Goal: Task Accomplishment & Management: Use online tool/utility

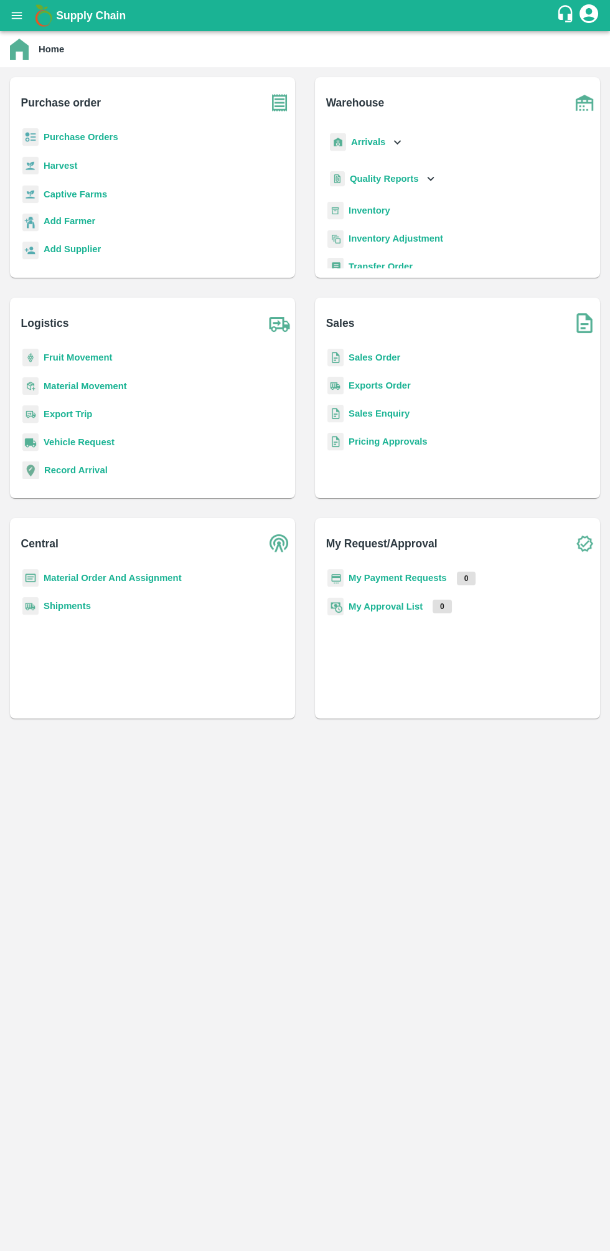
click at [381, 357] on b "Sales Order" at bounding box center [375, 358] width 52 height 10
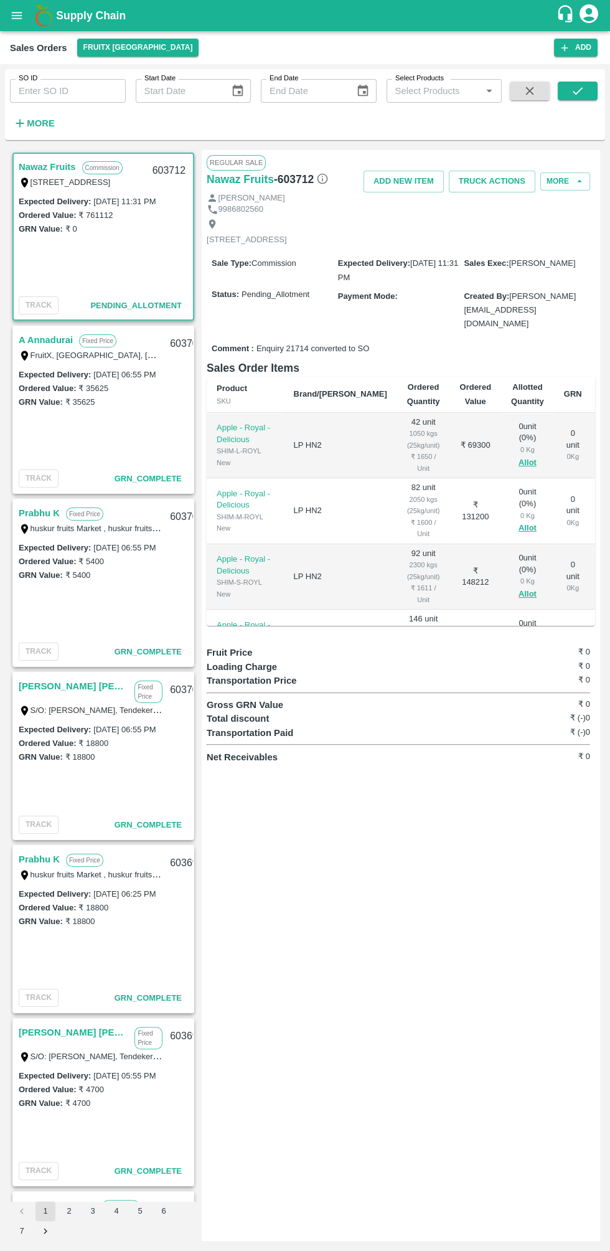
scroll to position [0, 63]
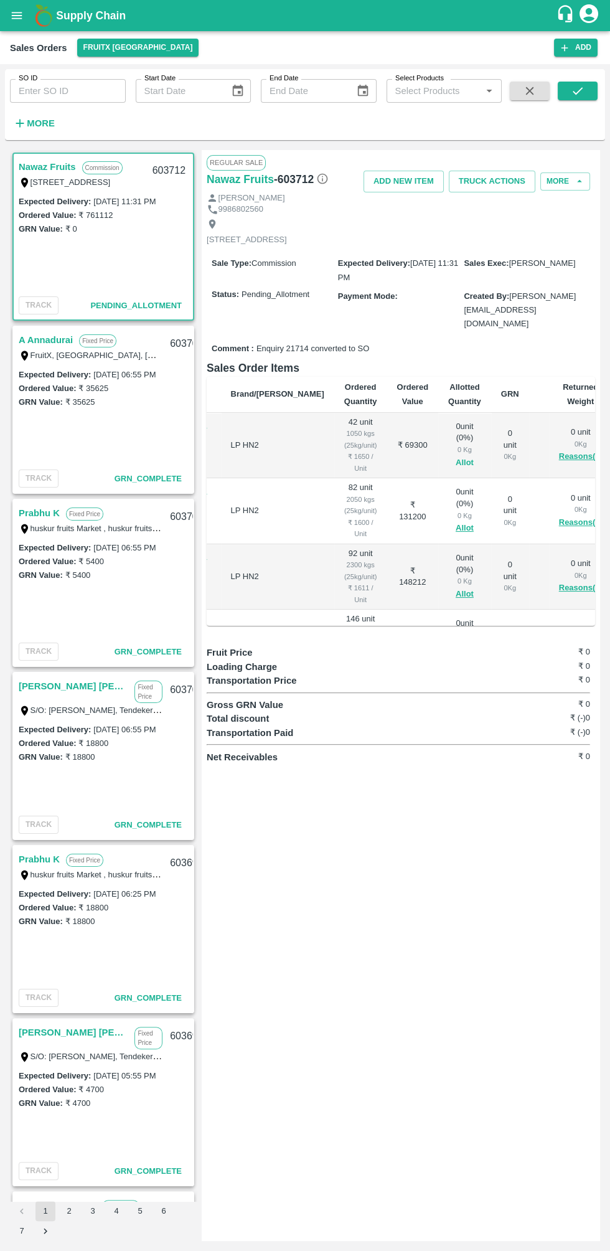
click at [456, 456] on button "Allot" at bounding box center [465, 463] width 18 height 14
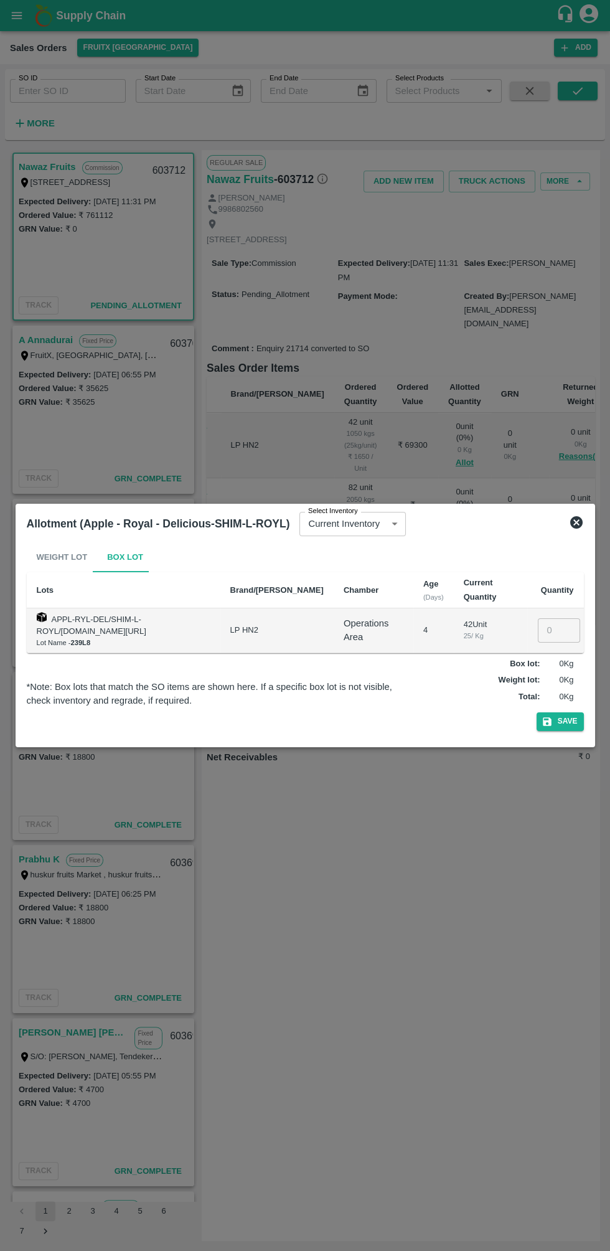
click at [562, 635] on input "number" at bounding box center [559, 631] width 42 height 24
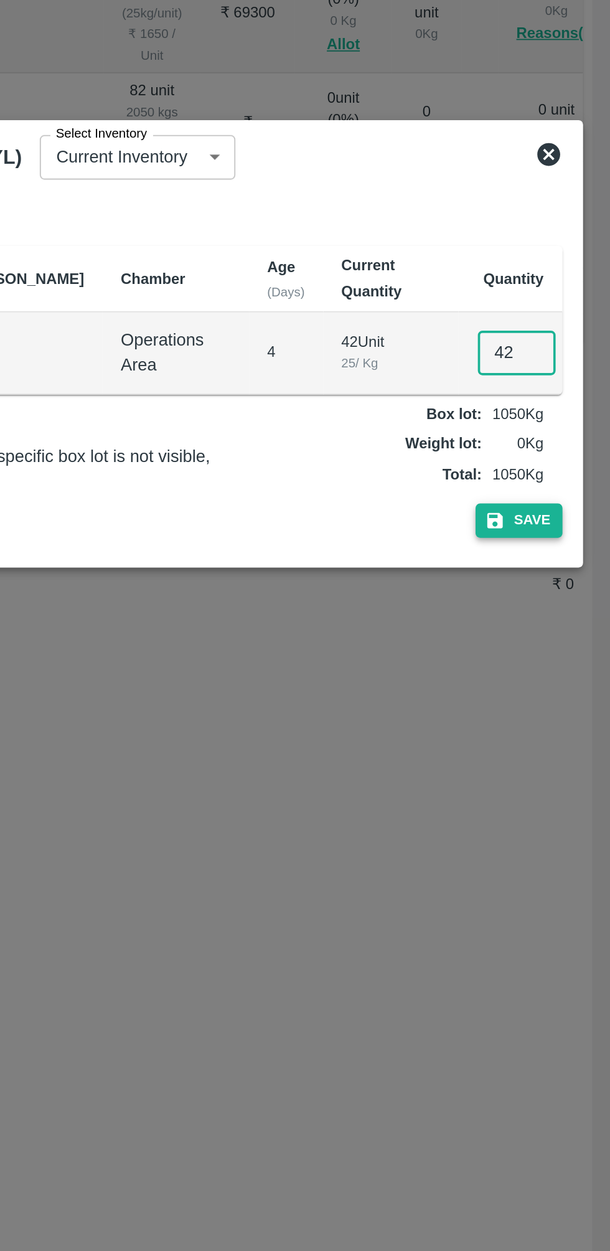
type input "42"
click at [567, 730] on button "Save" at bounding box center [560, 722] width 47 height 18
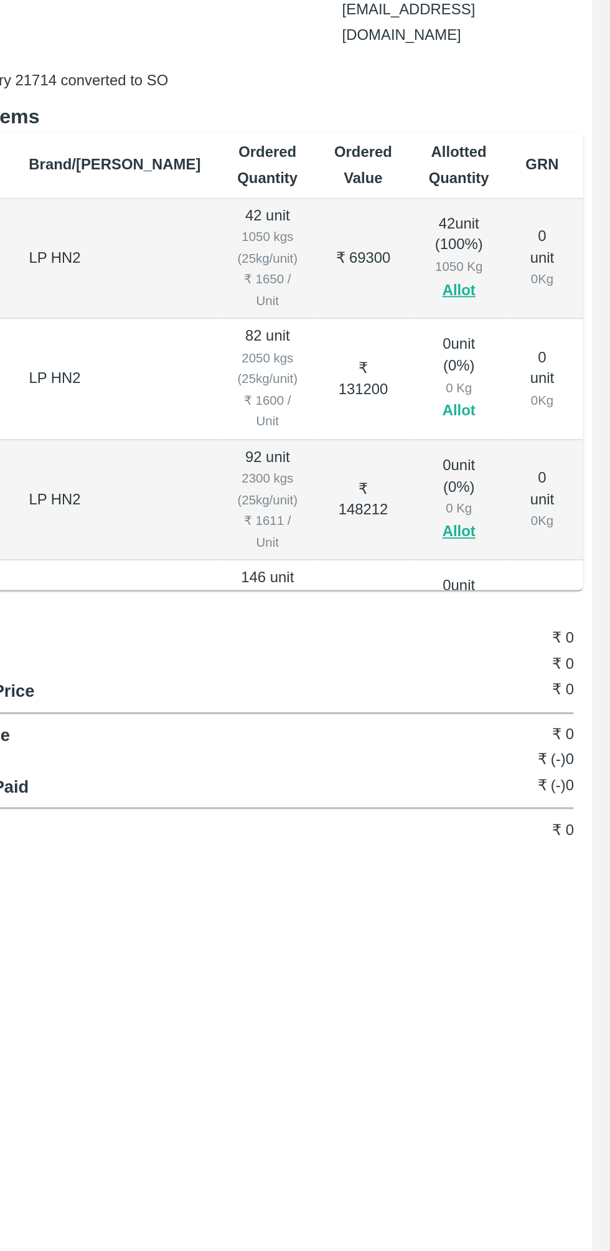
click at [519, 528] on button "Allot" at bounding box center [528, 528] width 18 height 14
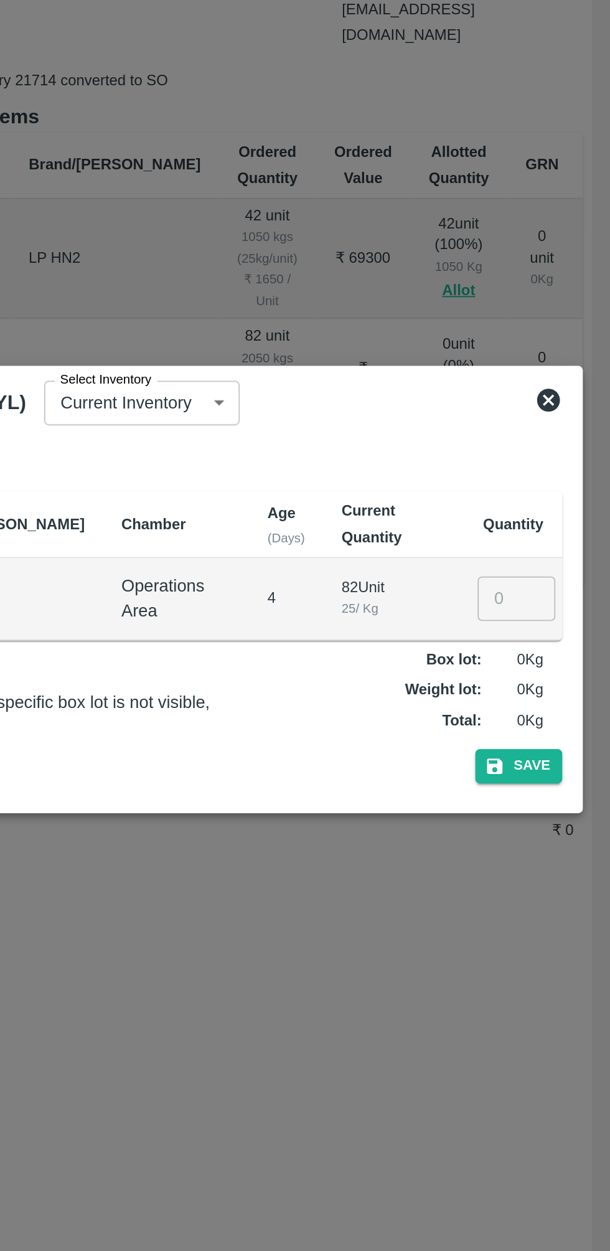
click at [552, 629] on input "number" at bounding box center [559, 631] width 42 height 24
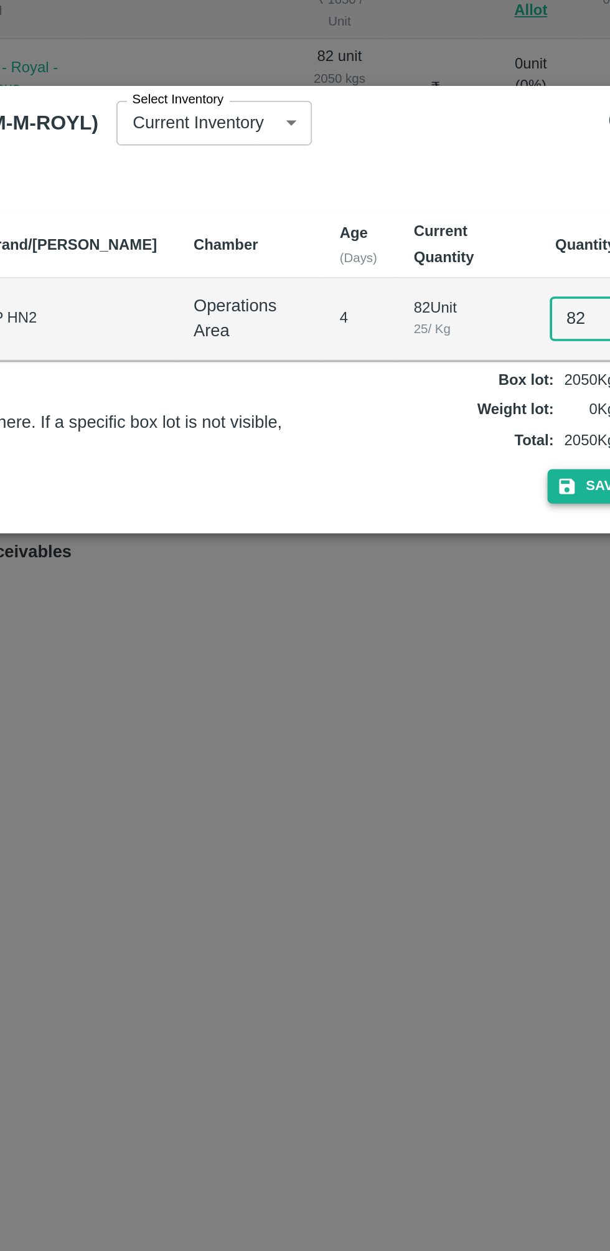
type input "82"
click at [552, 725] on icon "button" at bounding box center [547, 722] width 9 height 9
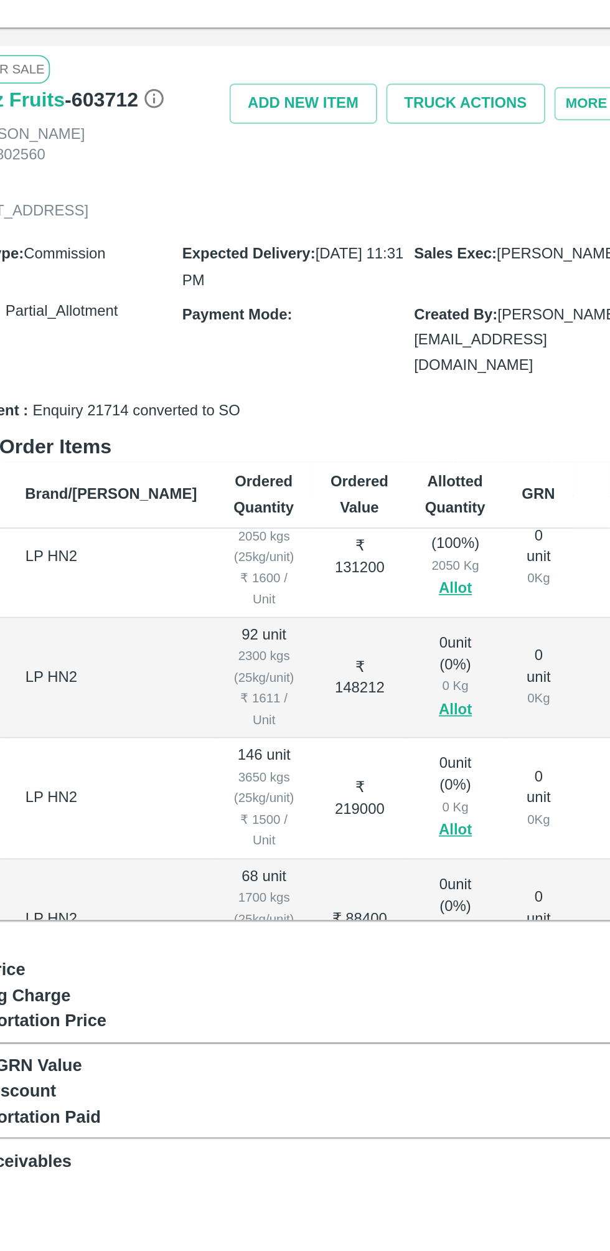
scroll to position [83, 63]
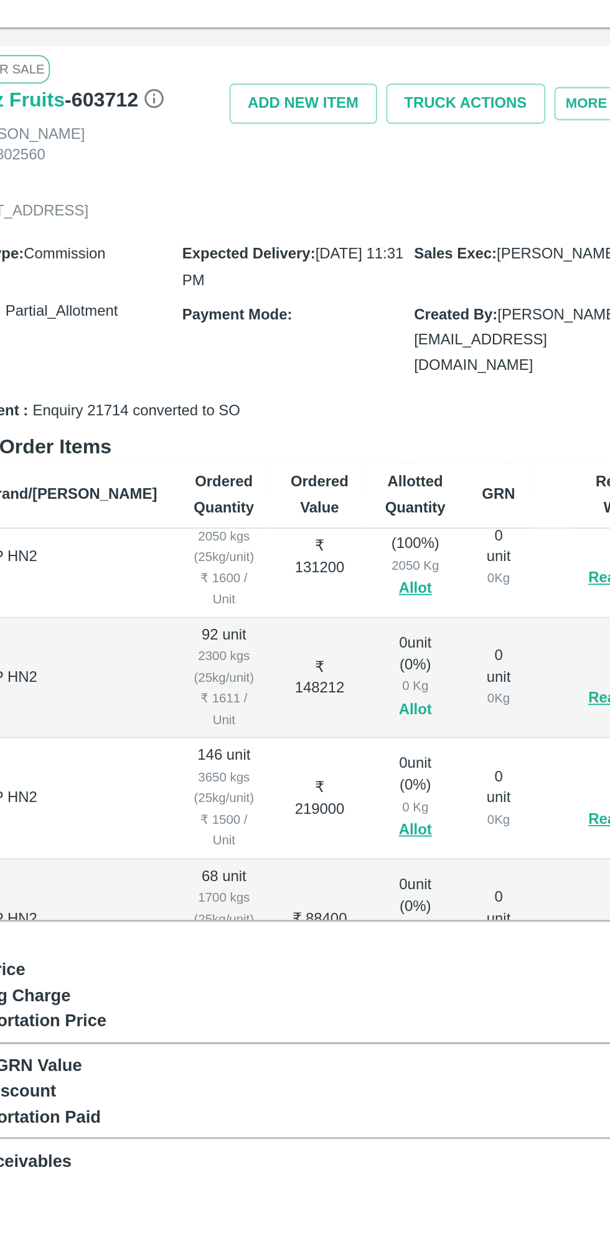
click at [456, 519] on button "Allot" at bounding box center [465, 512] width 18 height 14
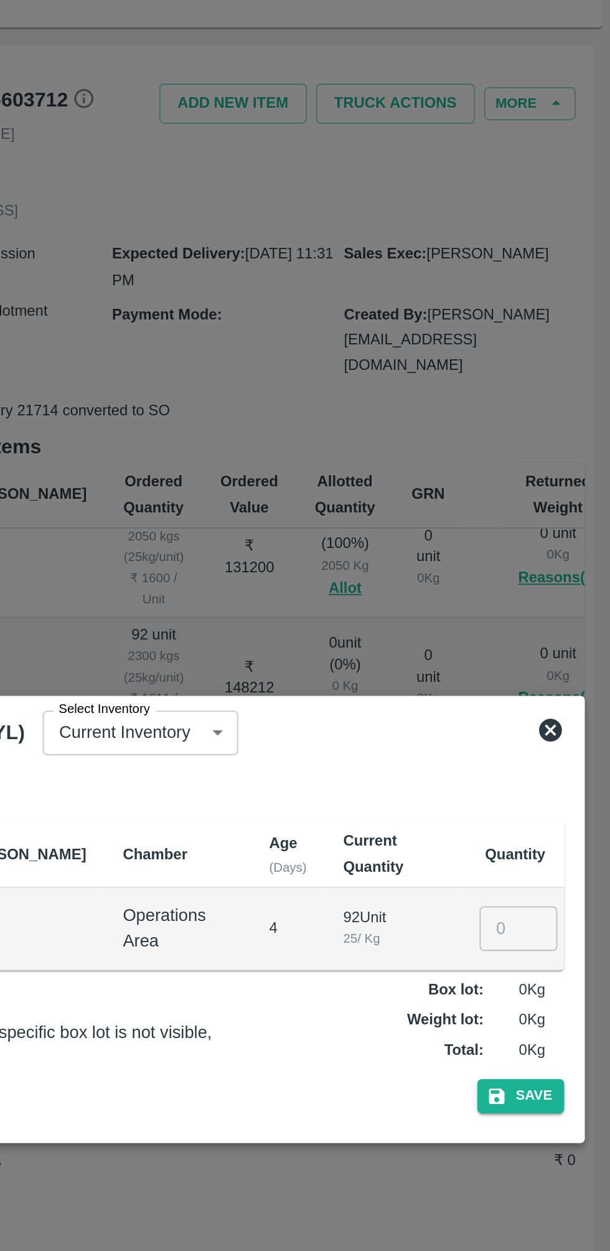
scroll to position [0, 0]
click at [549, 632] on input "number" at bounding box center [559, 631] width 42 height 24
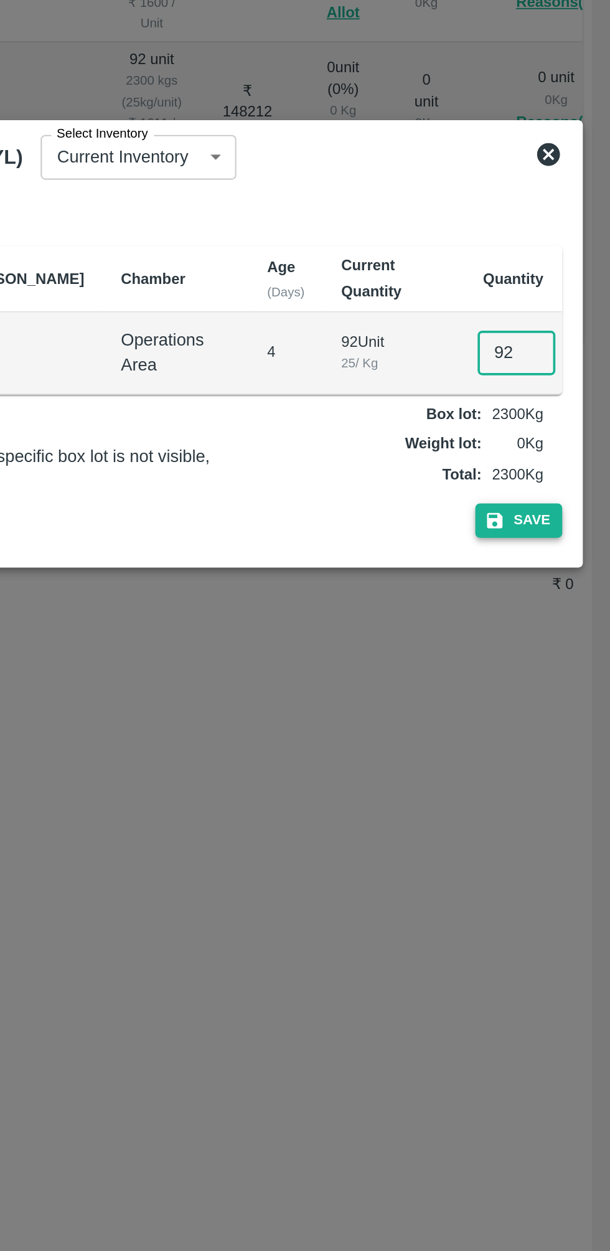
type input "92"
click at [561, 714] on button "Save" at bounding box center [560, 722] width 47 height 18
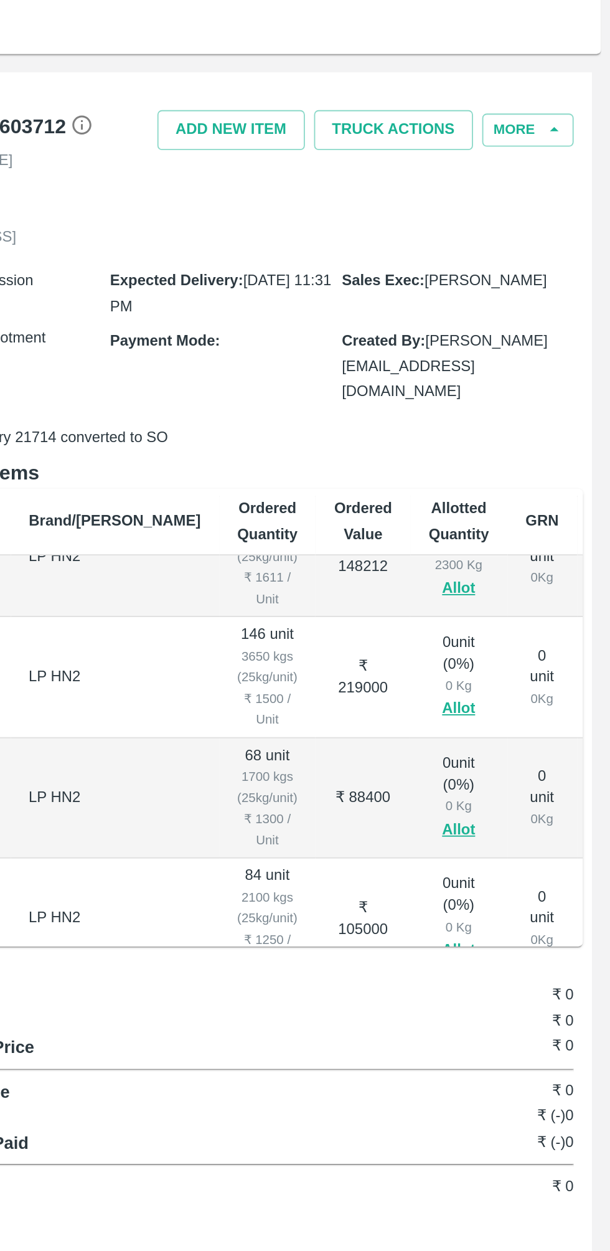
scroll to position [172, 0]
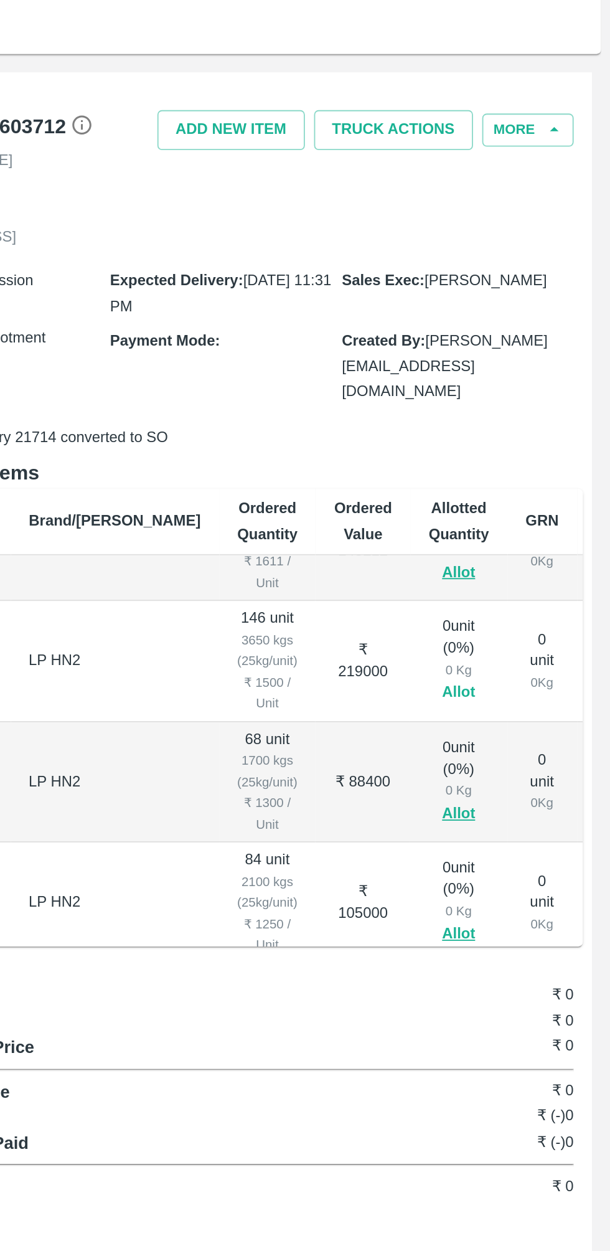
click at [519, 495] on button "Allot" at bounding box center [528, 488] width 18 height 14
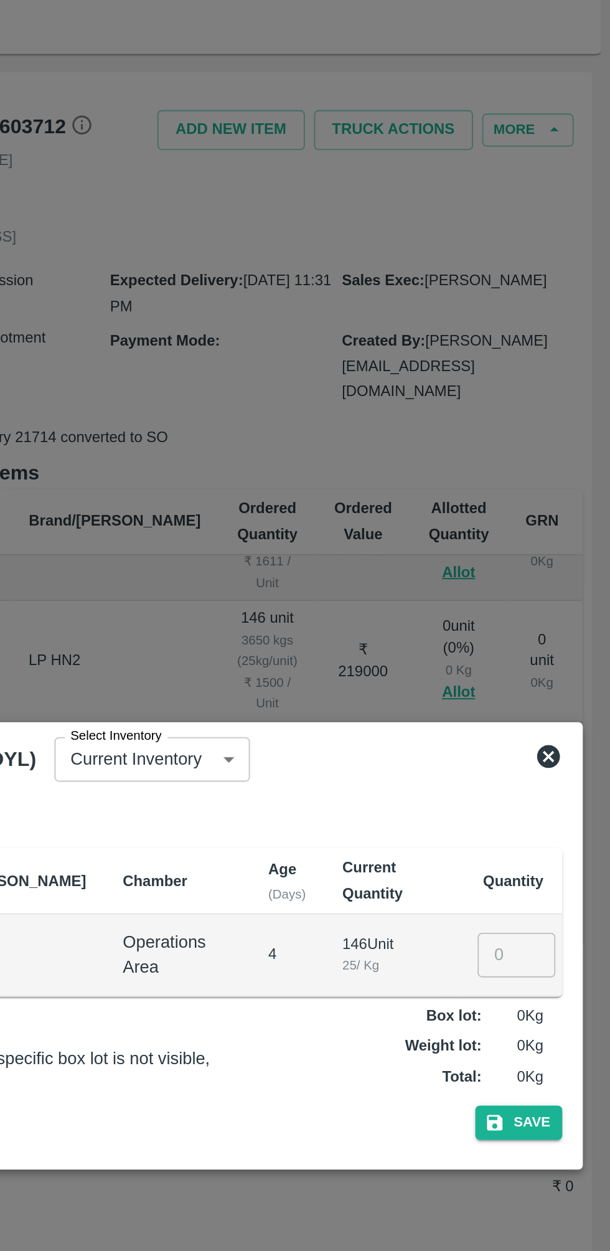
click at [551, 630] on input "number" at bounding box center [559, 631] width 42 height 24
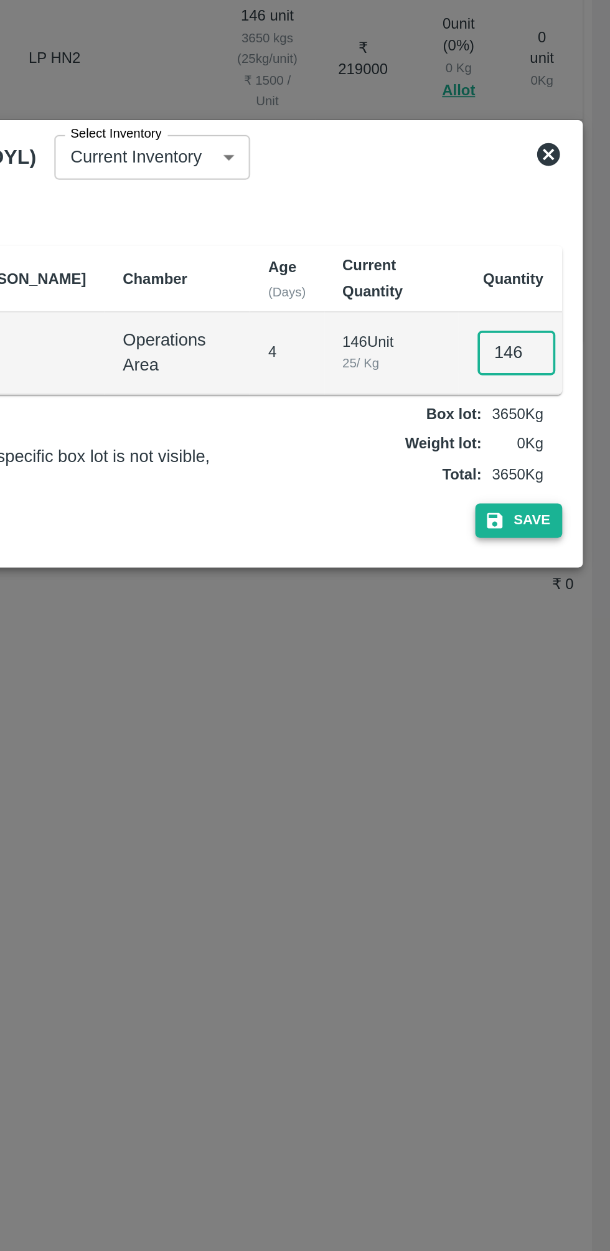
type input "146"
click at [565, 718] on button "Save" at bounding box center [560, 722] width 47 height 18
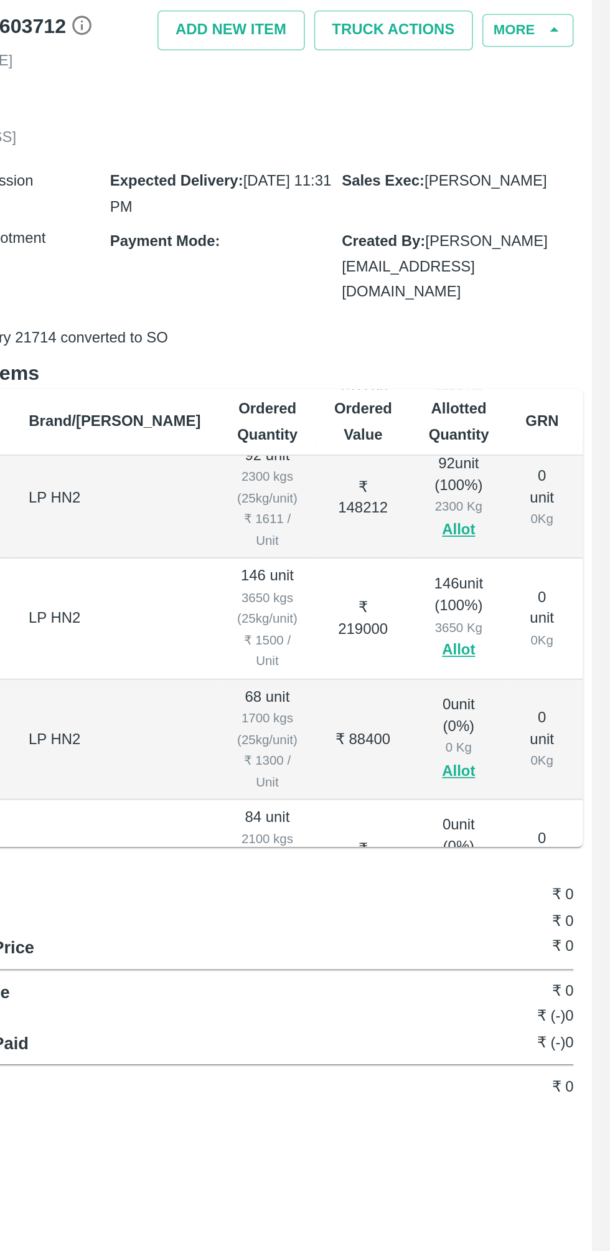
scroll to position [140, 1]
click at [518, 527] on button "Allot" at bounding box center [527, 520] width 18 height 14
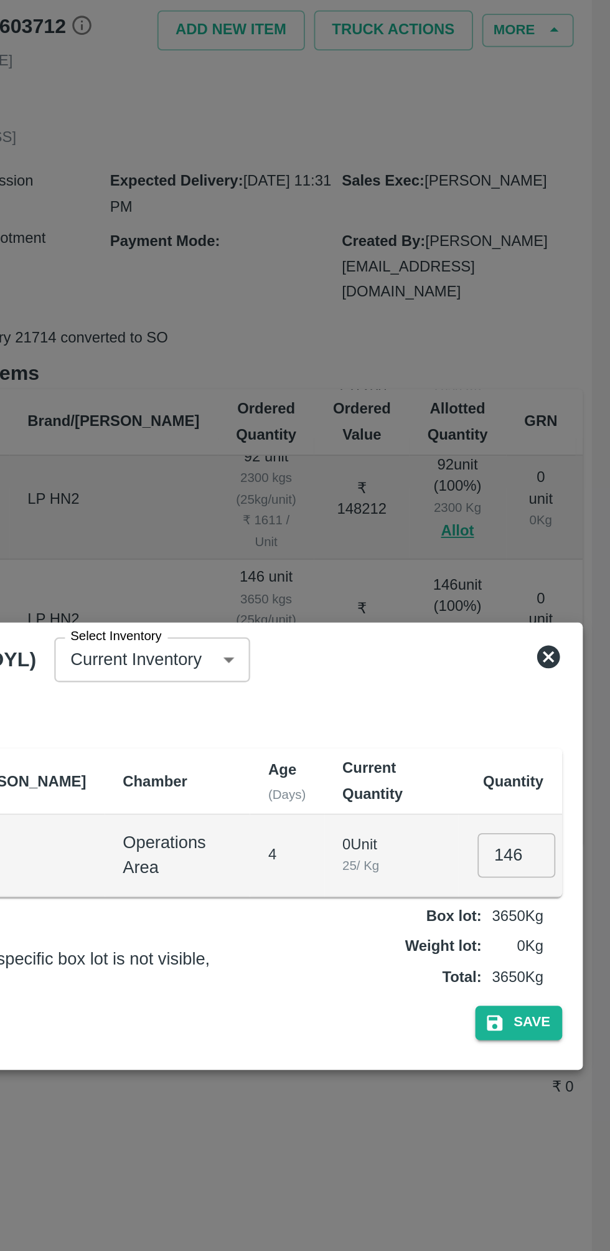
scroll to position [0, 0]
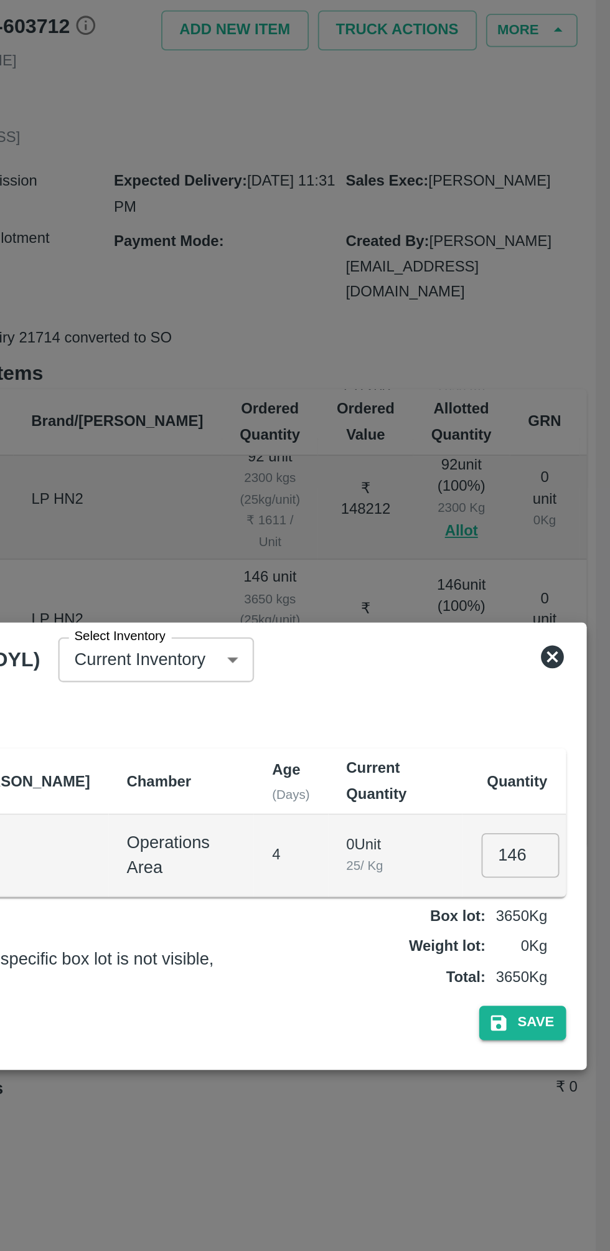
click at [576, 521] on icon at bounding box center [577, 522] width 12 height 12
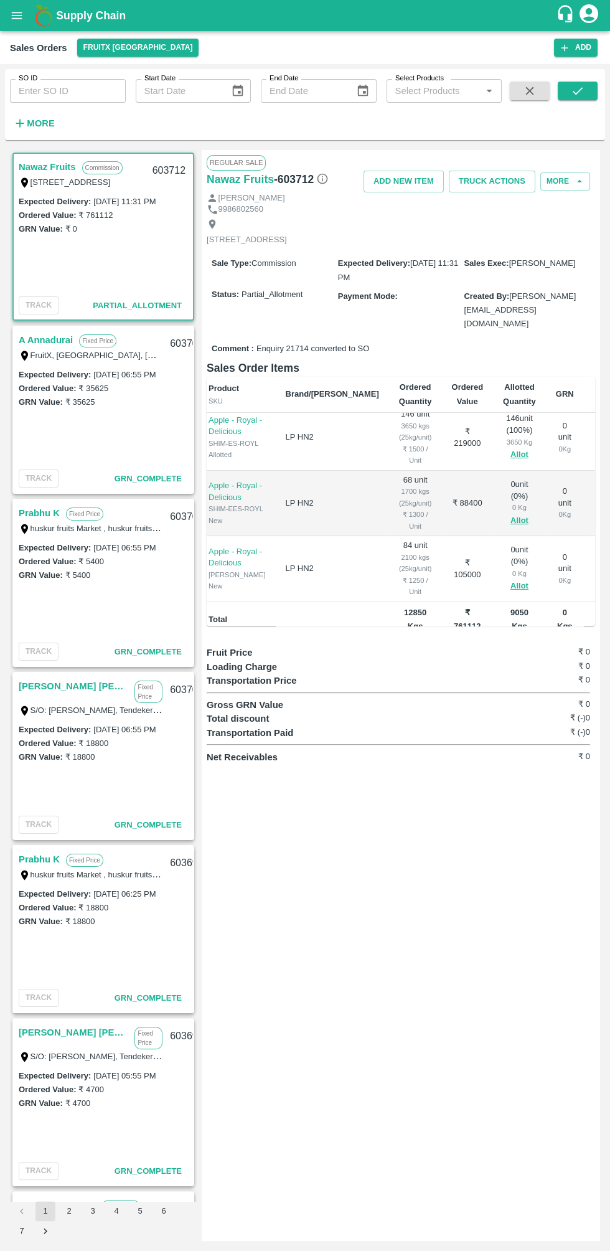
scroll to position [239, 8]
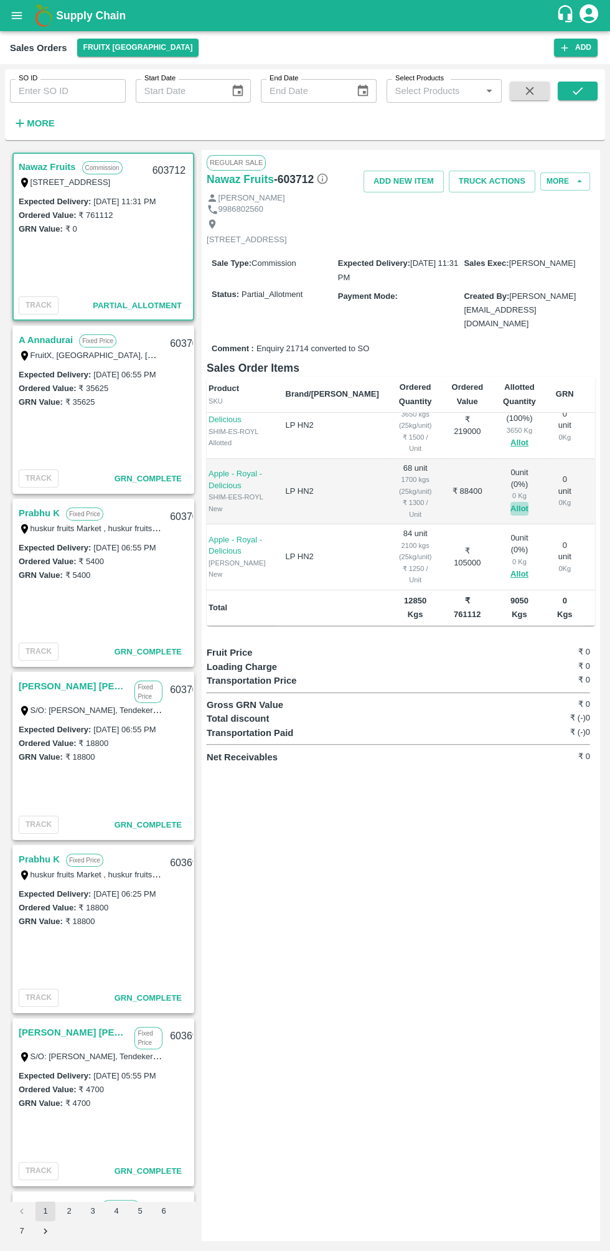
click at [511, 516] on button "Allot" at bounding box center [520, 509] width 18 height 14
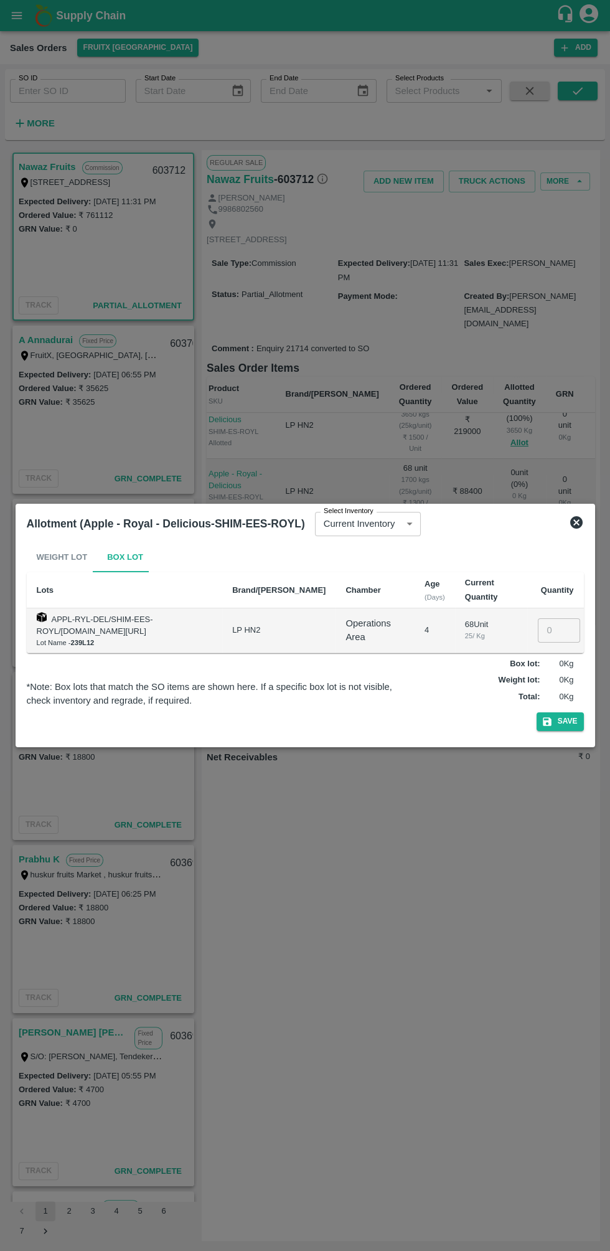
click at [552, 630] on input "number" at bounding box center [559, 631] width 42 height 24
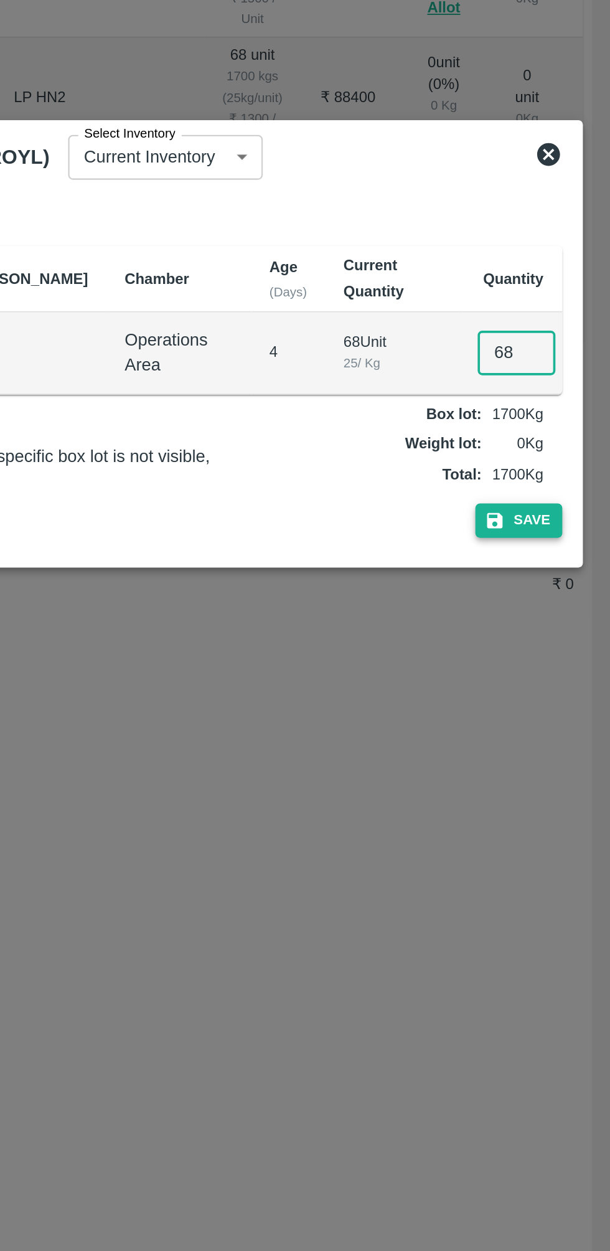
type input "68"
click at [561, 719] on button "Save" at bounding box center [560, 722] width 47 height 18
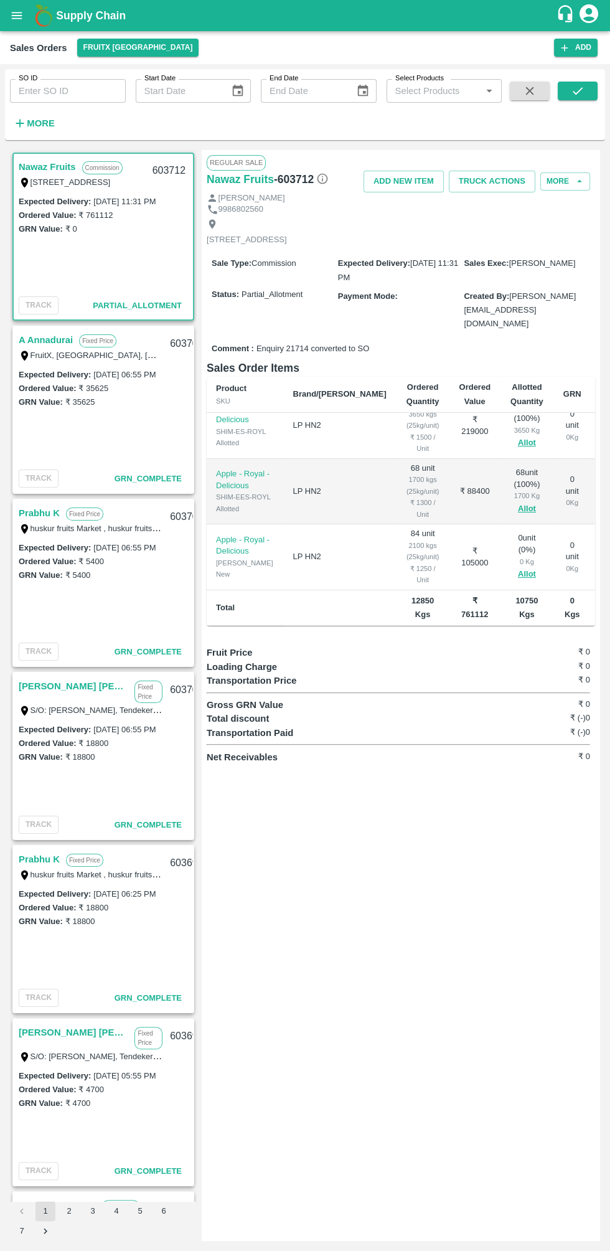
scroll to position [301, 1]
click at [518, 567] on button "Allot" at bounding box center [527, 574] width 18 height 14
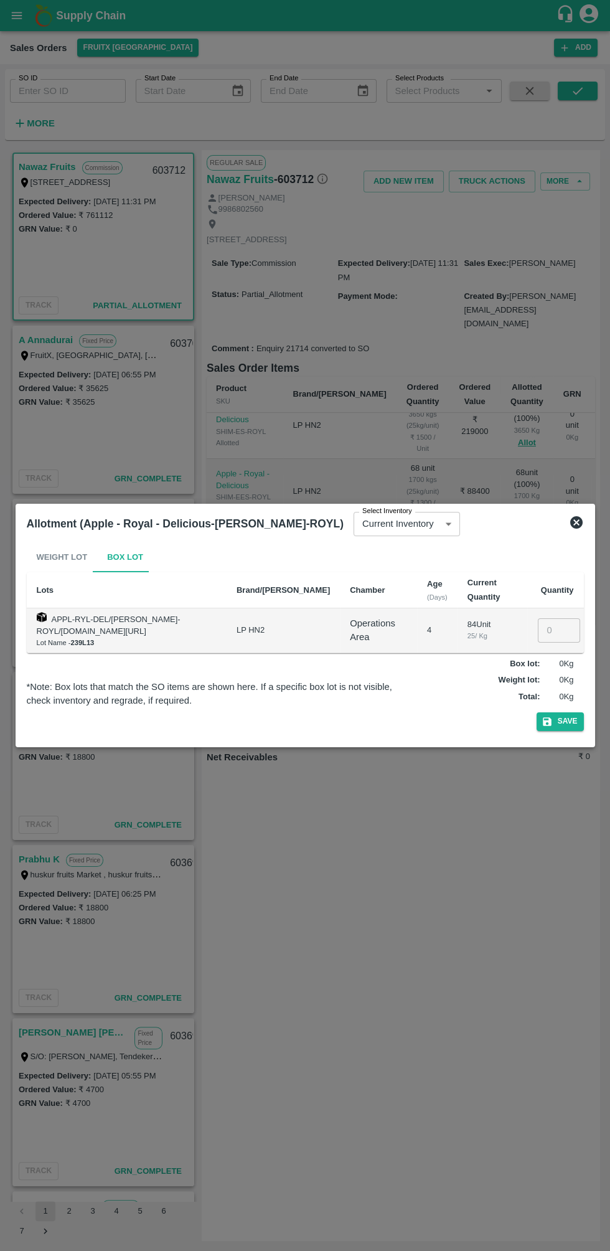
click at [559, 630] on input "number" at bounding box center [559, 631] width 42 height 24
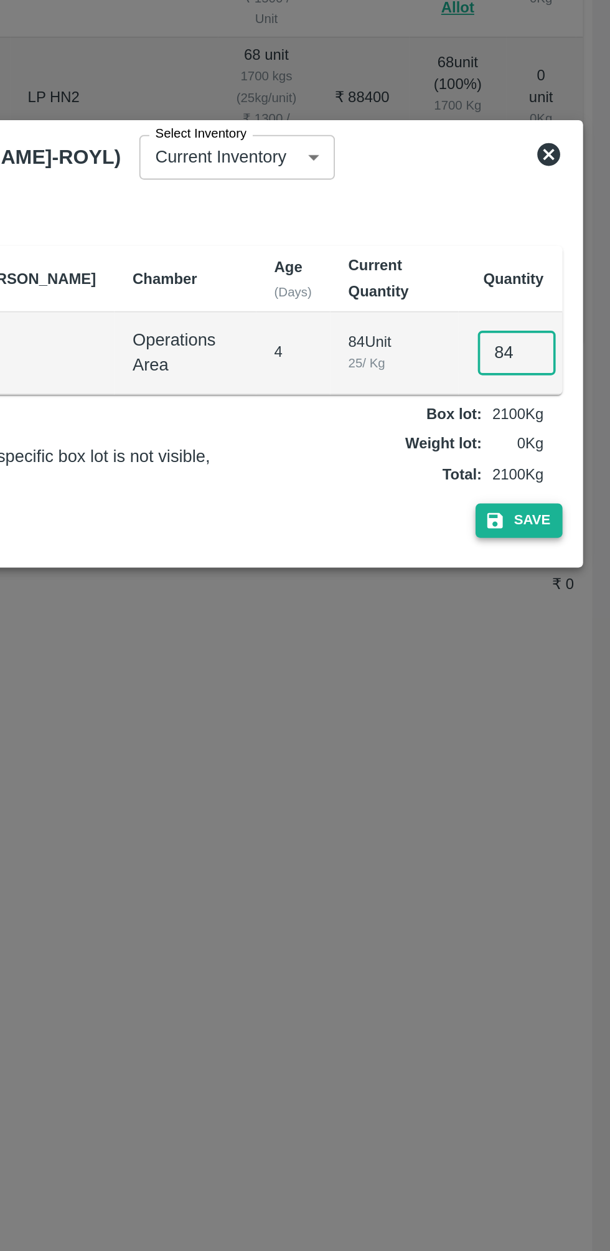
type input "84"
click at [571, 718] on button "Save" at bounding box center [560, 722] width 47 height 18
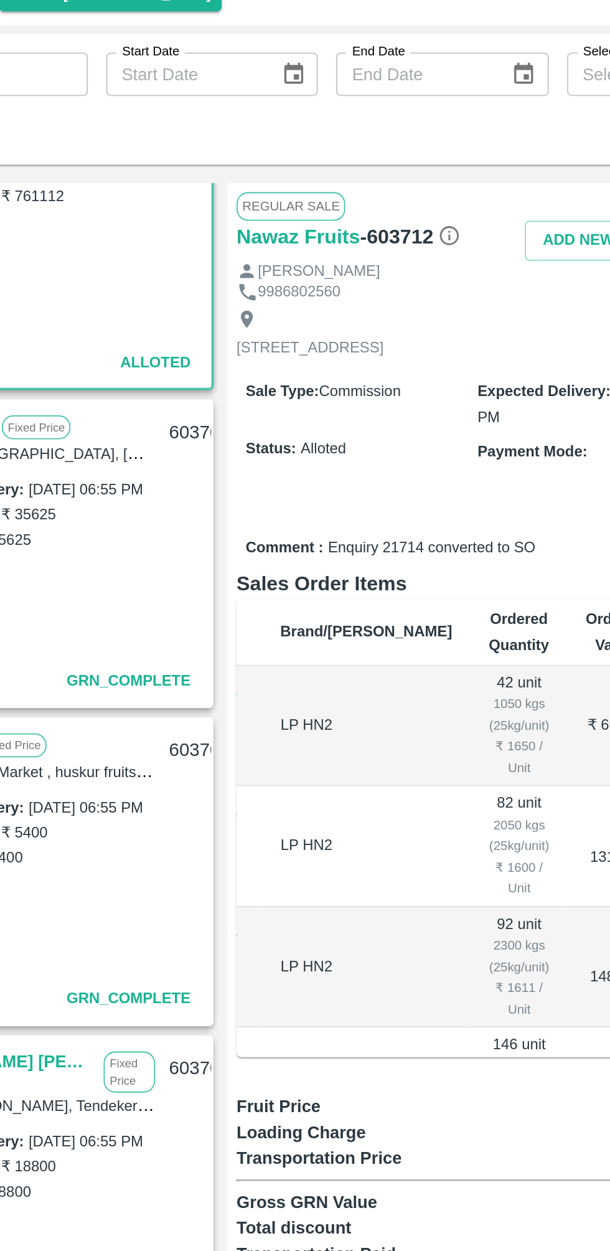
scroll to position [0, 0]
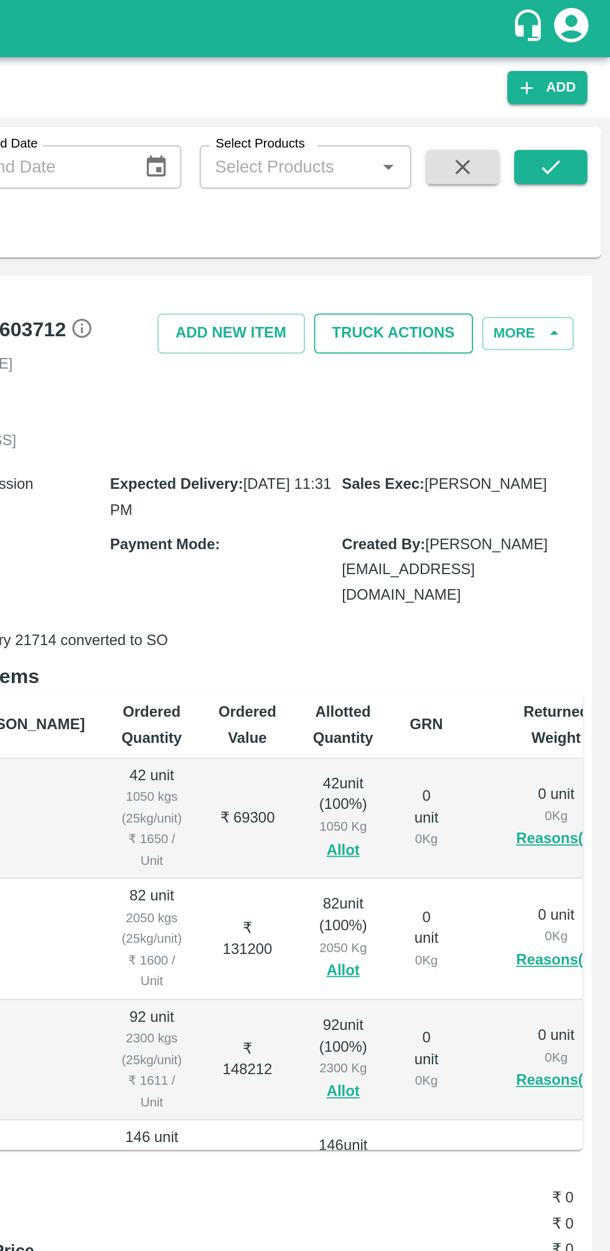
click at [502, 181] on button "Truck Actions" at bounding box center [492, 182] width 87 height 22
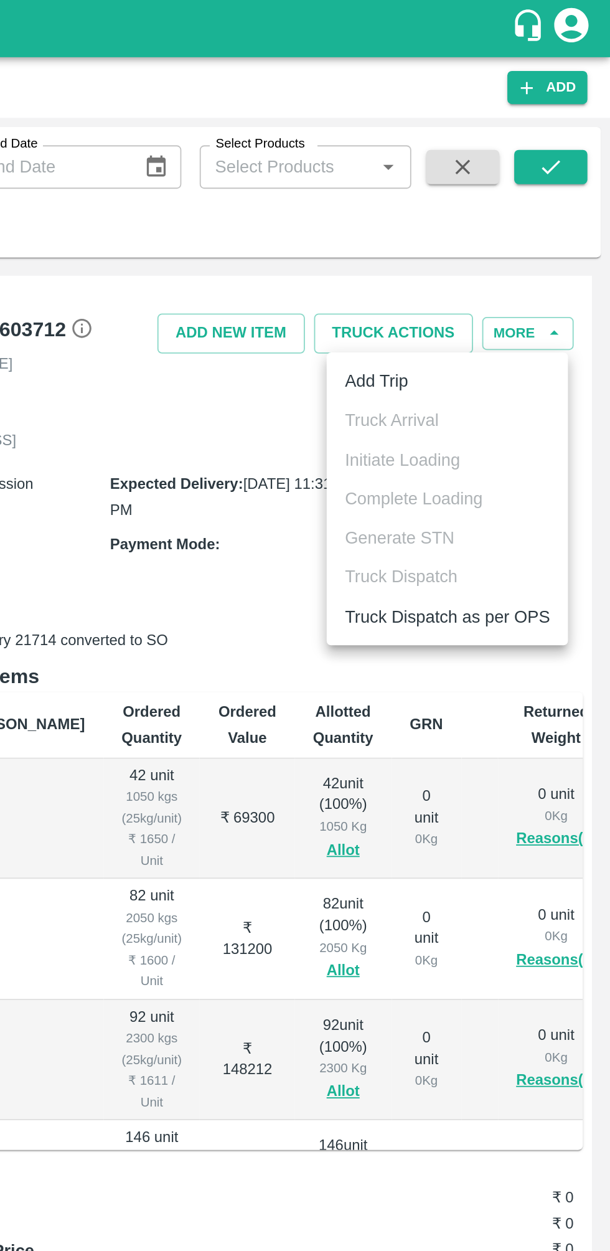
click at [516, 201] on li "Add Trip" at bounding box center [521, 207] width 131 height 21
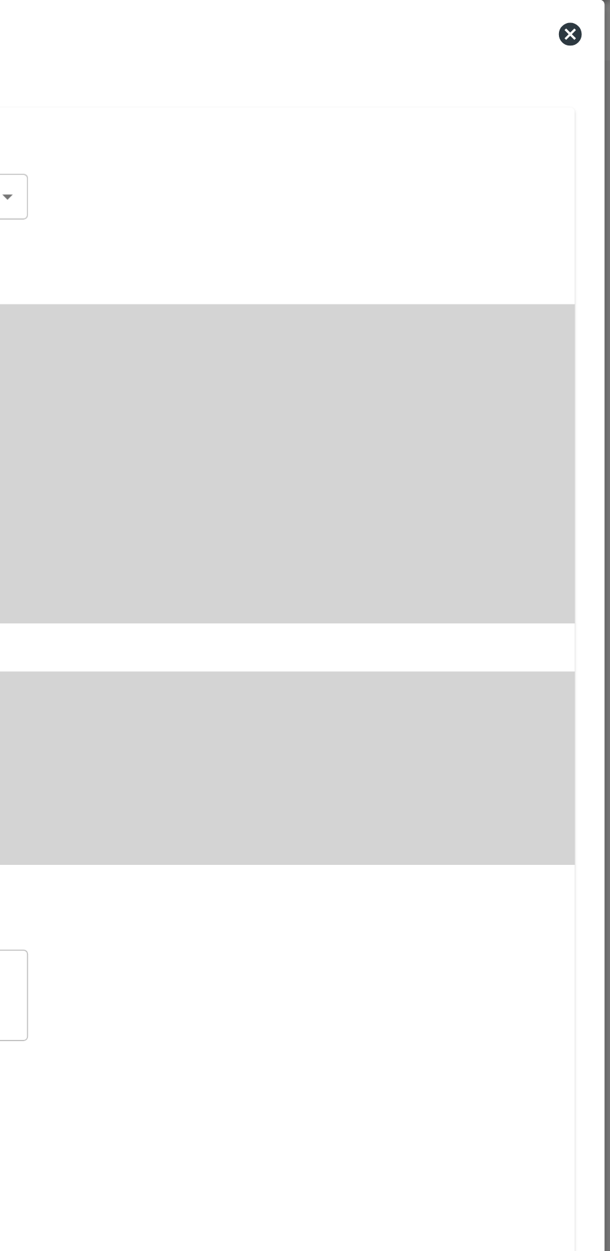
radio input "true"
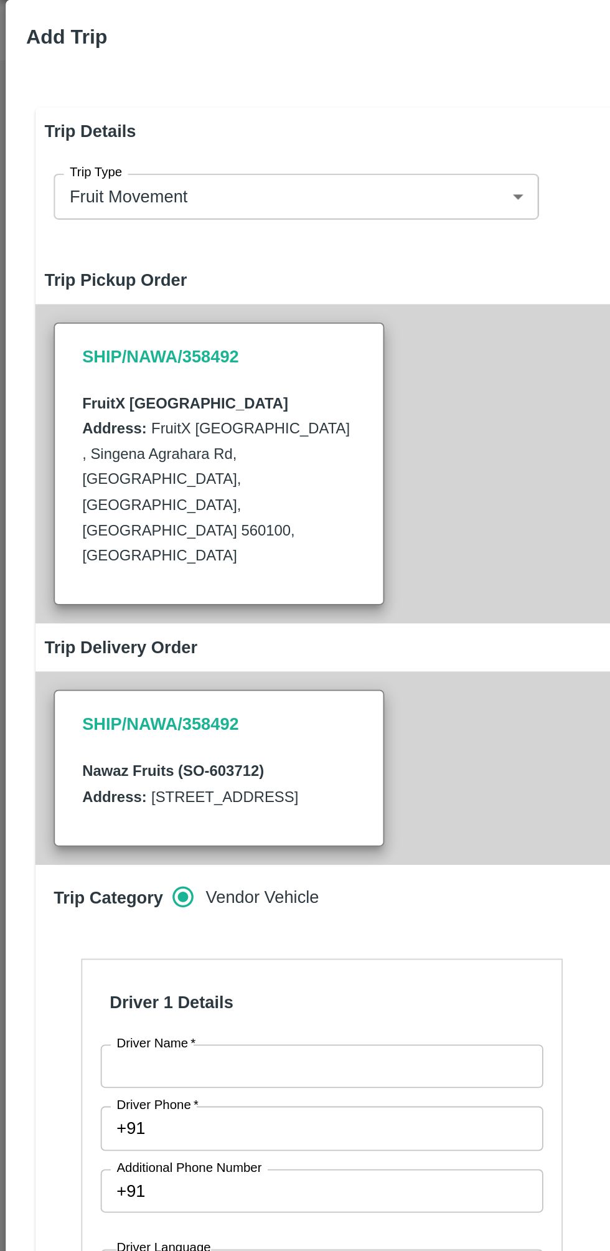
click at [168, 611] on input "Driver Name   *" at bounding box center [175, 612] width 241 height 24
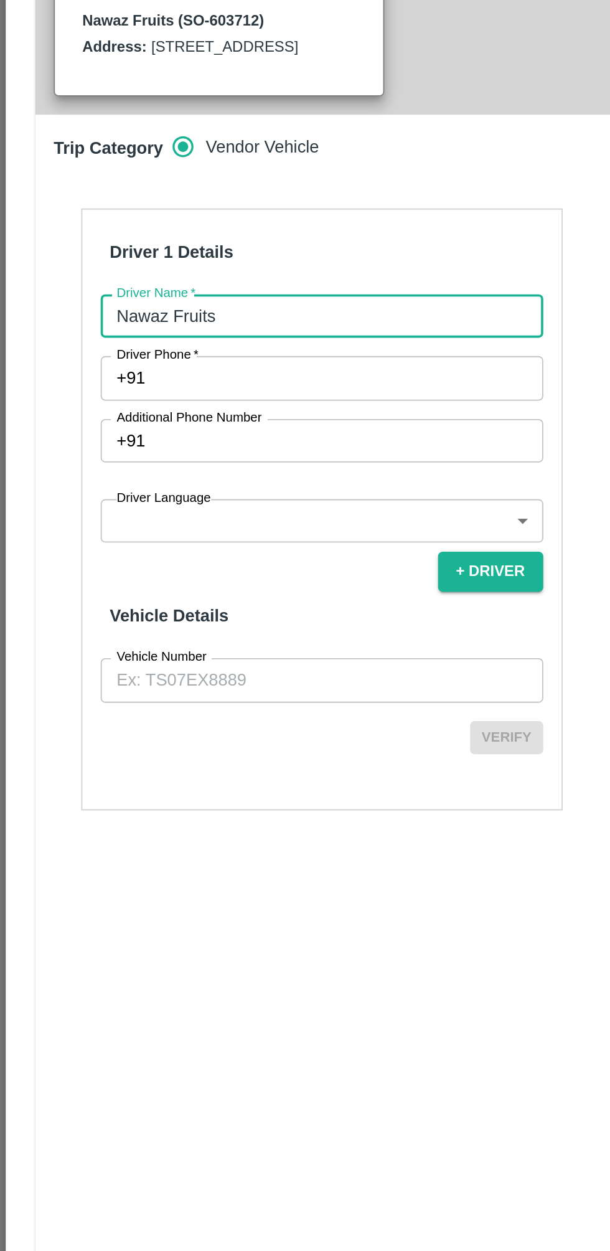
type input "Nawaz Fruits"
click at [225, 642] on input "Driver Phone   *" at bounding box center [190, 646] width 212 height 24
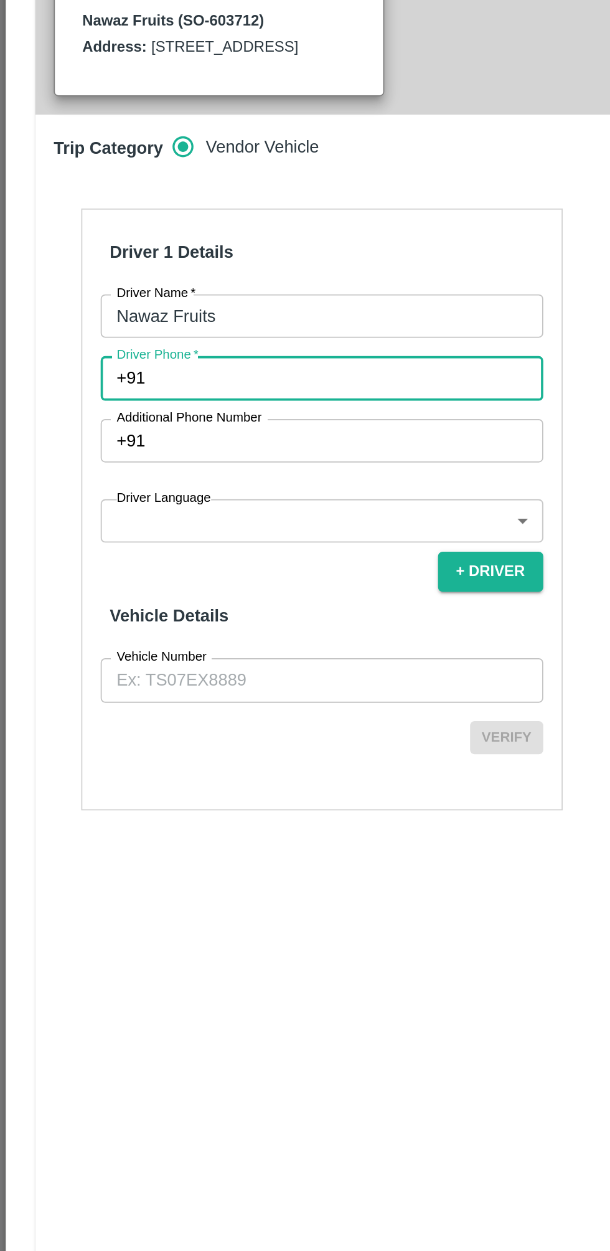
type input "6578934562"
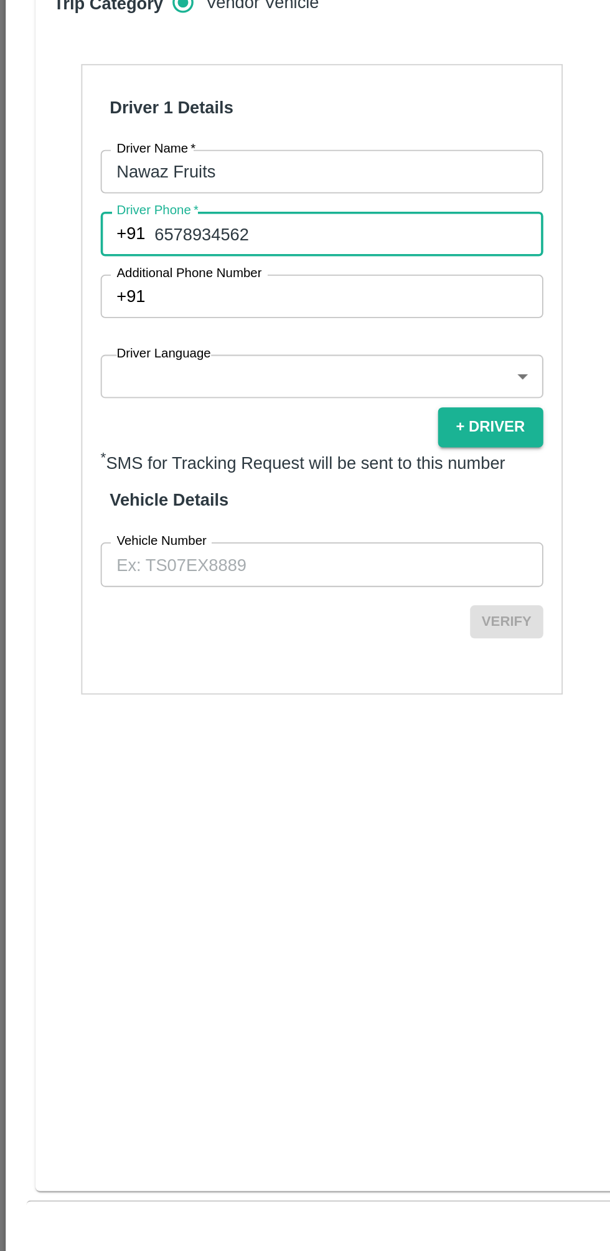
click at [211, 728] on body "Supply Chain Sales Orders FruitX [GEOGRAPHIC_DATA] Add SO ID SO ID Start Date S…" at bounding box center [305, 625] width 610 height 1251
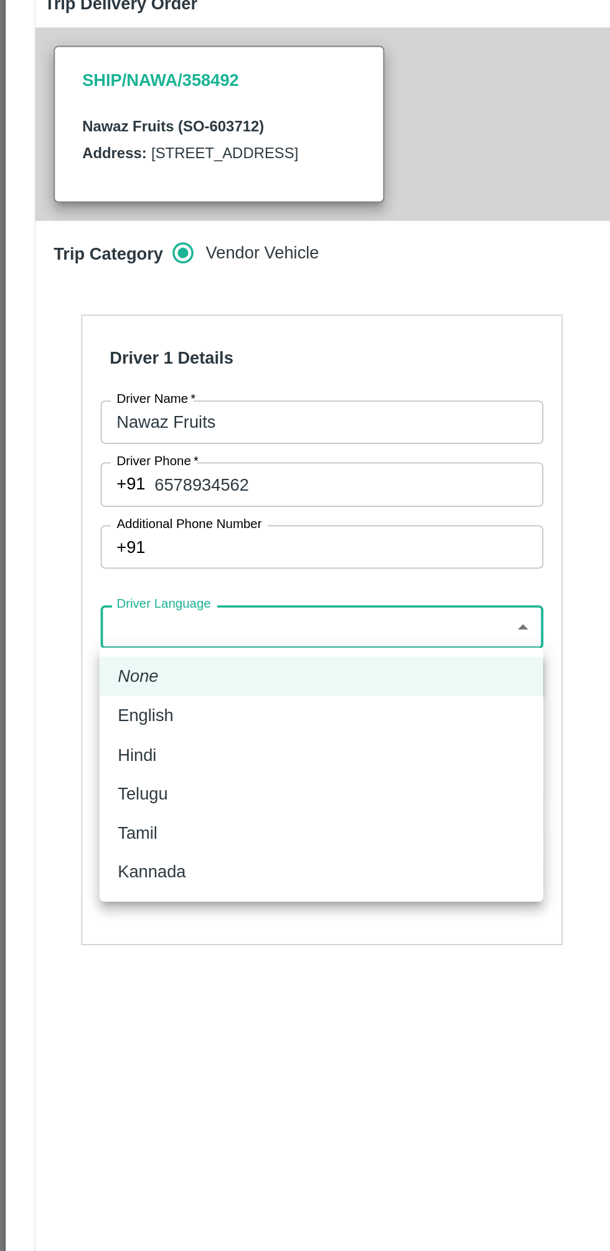
click at [67, 790] on p "Hindi" at bounding box center [74, 793] width 21 height 14
type input "hi"
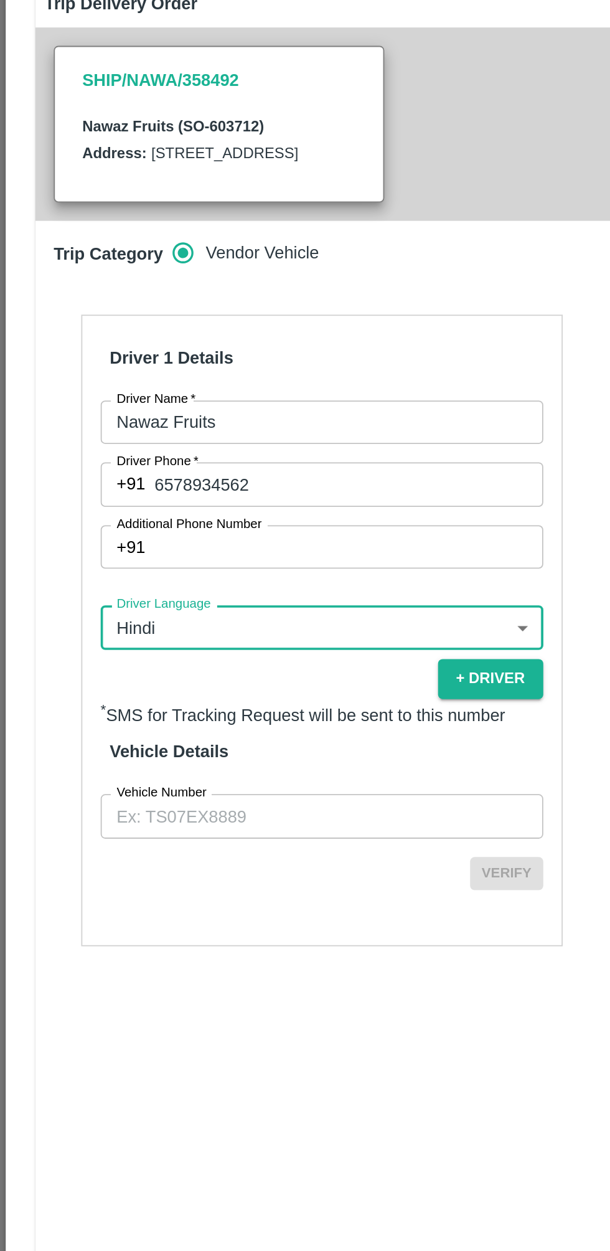
click at [190, 830] on input "Vehicle Number" at bounding box center [175, 826] width 241 height 24
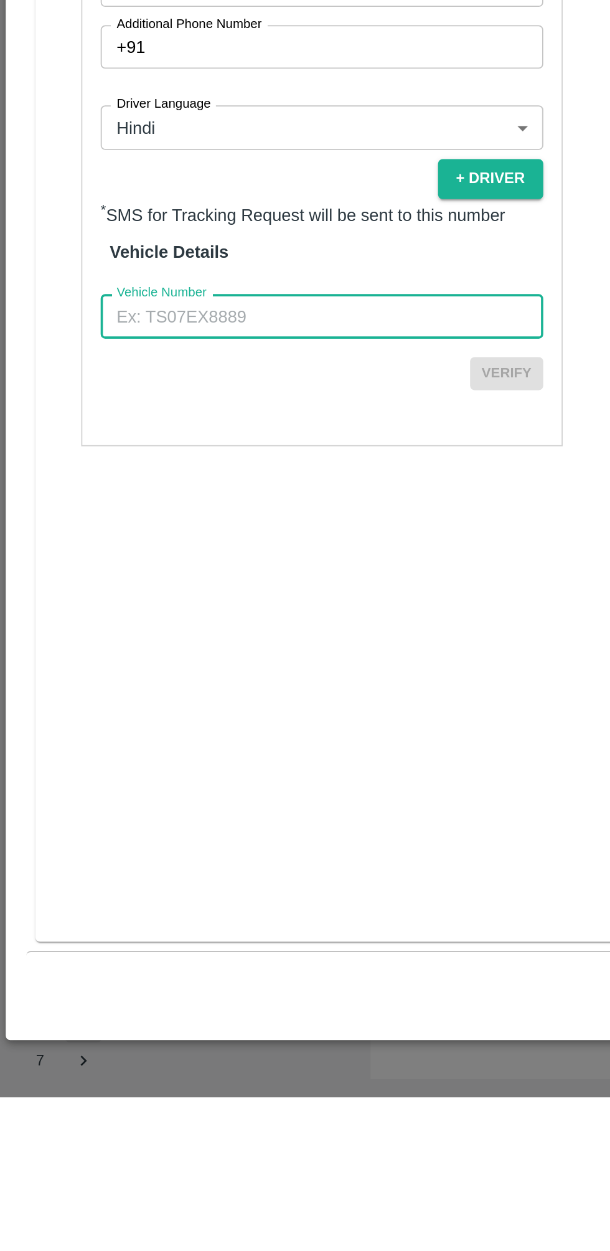
type input "TN06EY4587"
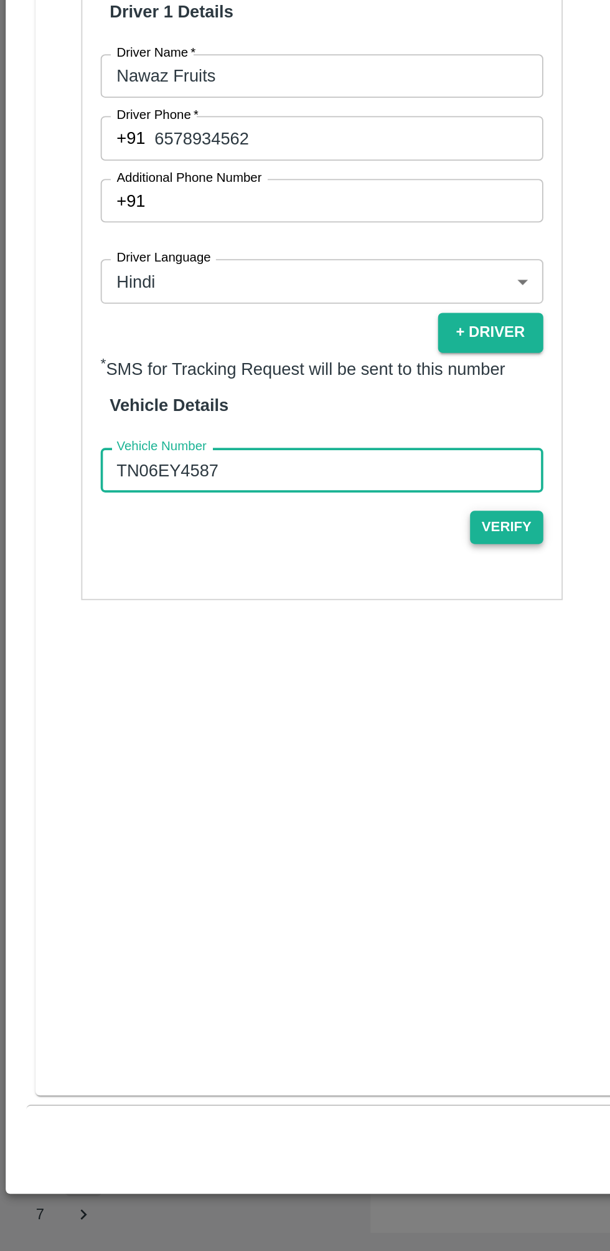
click at [279, 857] on button "Verify" at bounding box center [276, 857] width 40 height 18
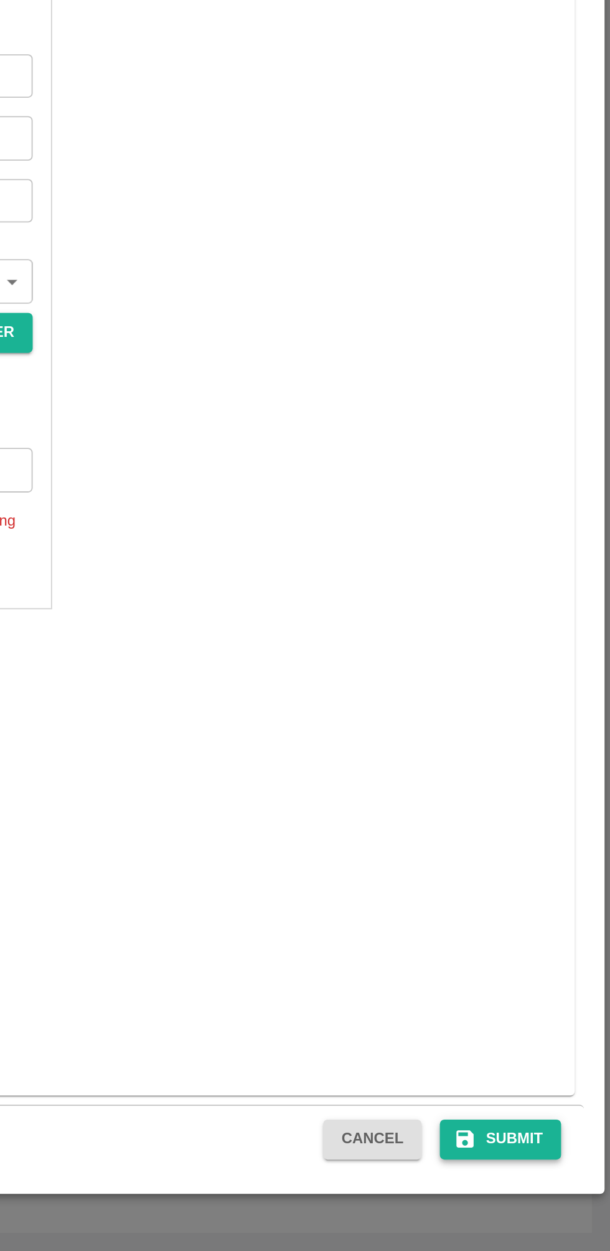
click at [561, 1190] on button "Submit" at bounding box center [551, 1191] width 66 height 22
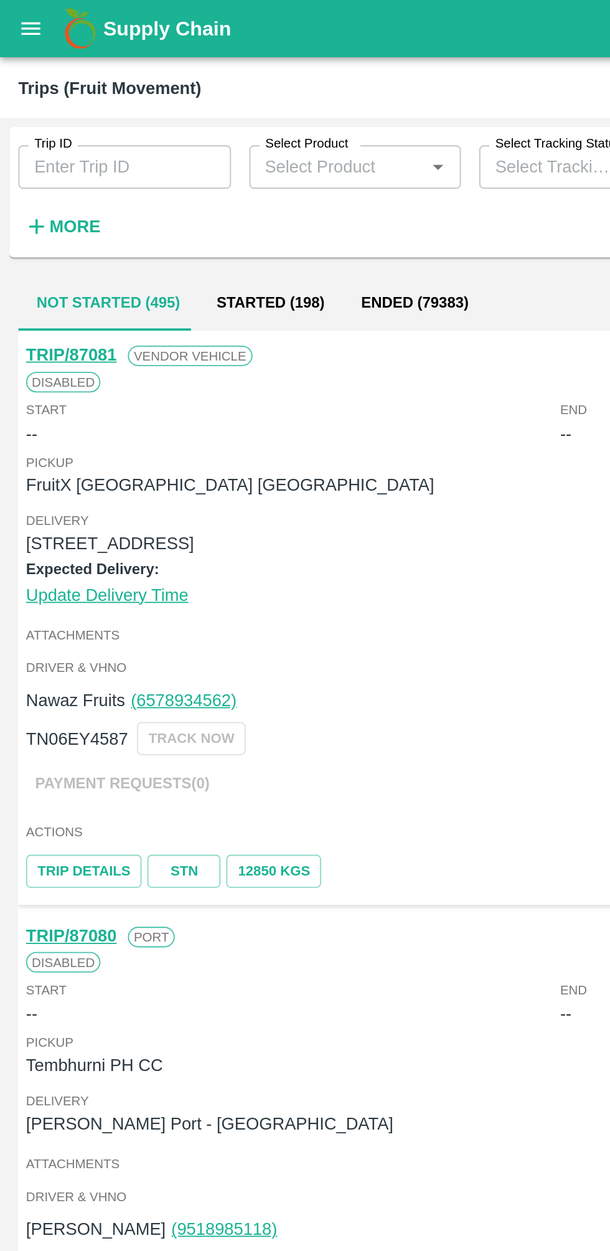
click at [27, 11] on button "open drawer" at bounding box center [16, 15] width 29 height 29
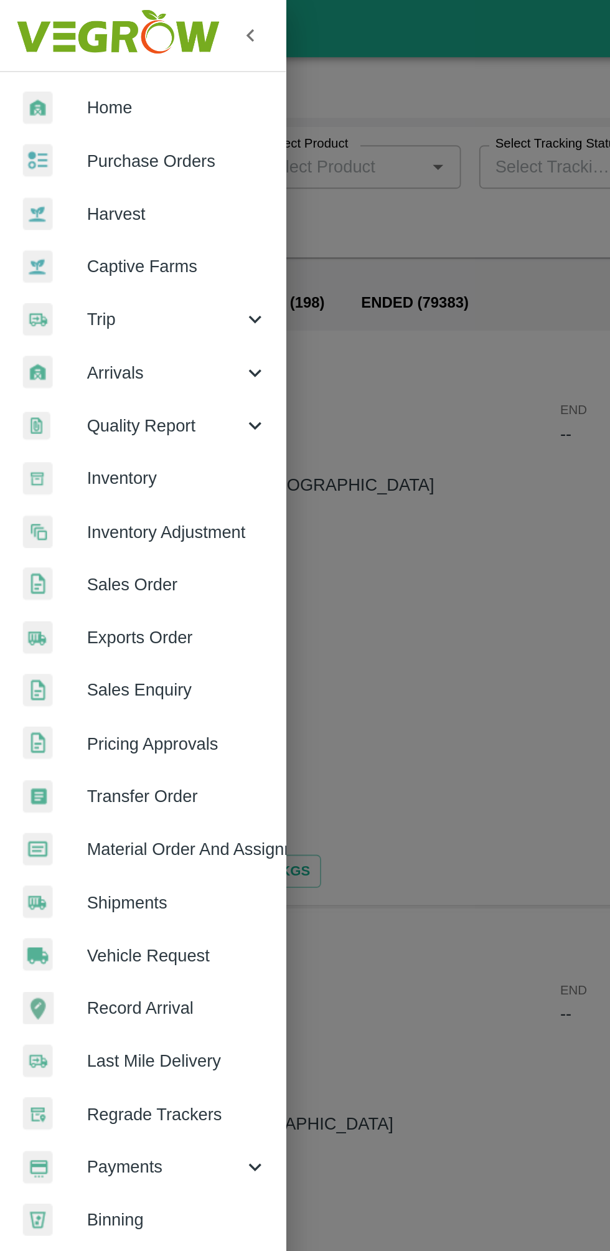
click at [98, 316] on span "Sales Order" at bounding box center [96, 318] width 98 height 14
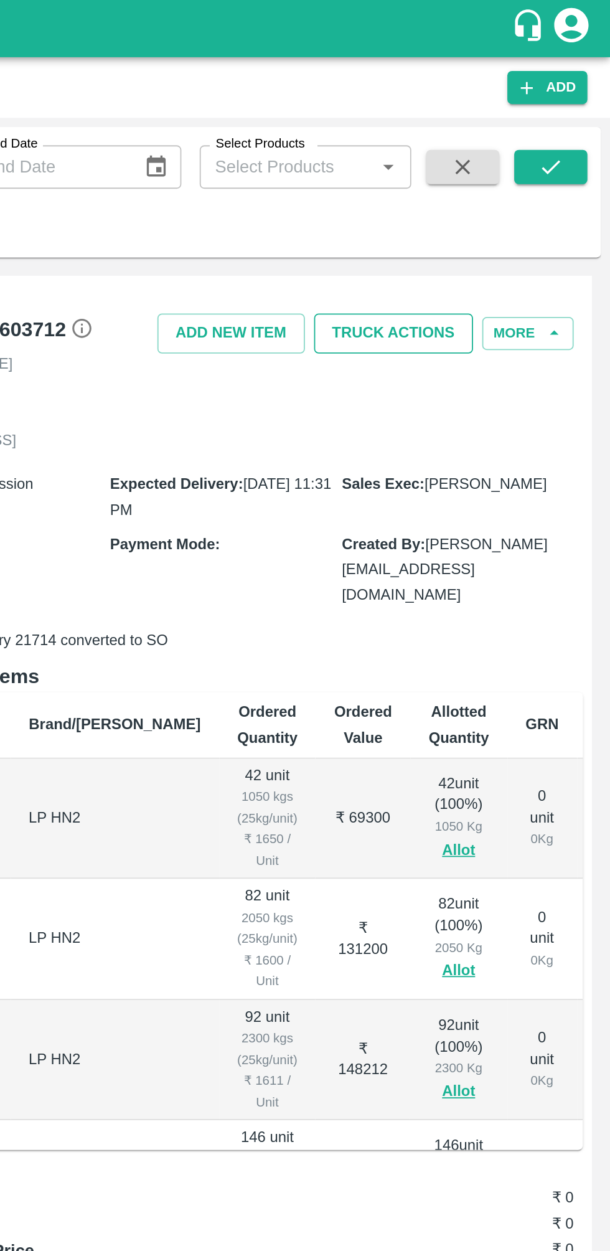
click at [500, 171] on button "Truck Actions" at bounding box center [492, 182] width 87 height 22
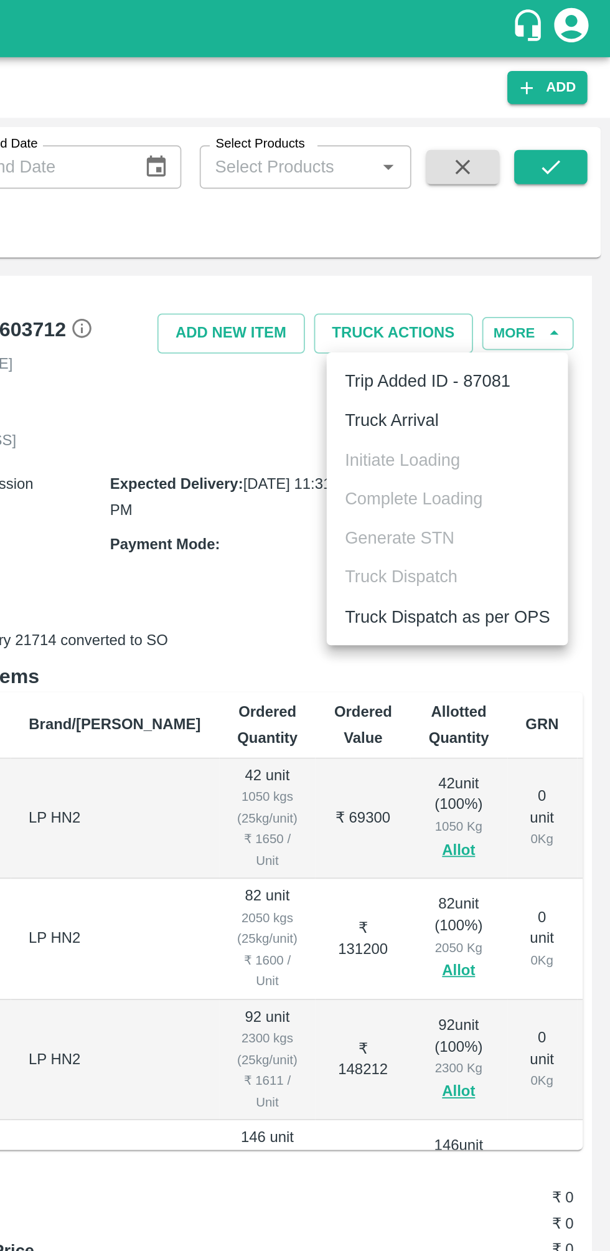
click at [511, 219] on li "Truck Arrival" at bounding box center [521, 228] width 131 height 21
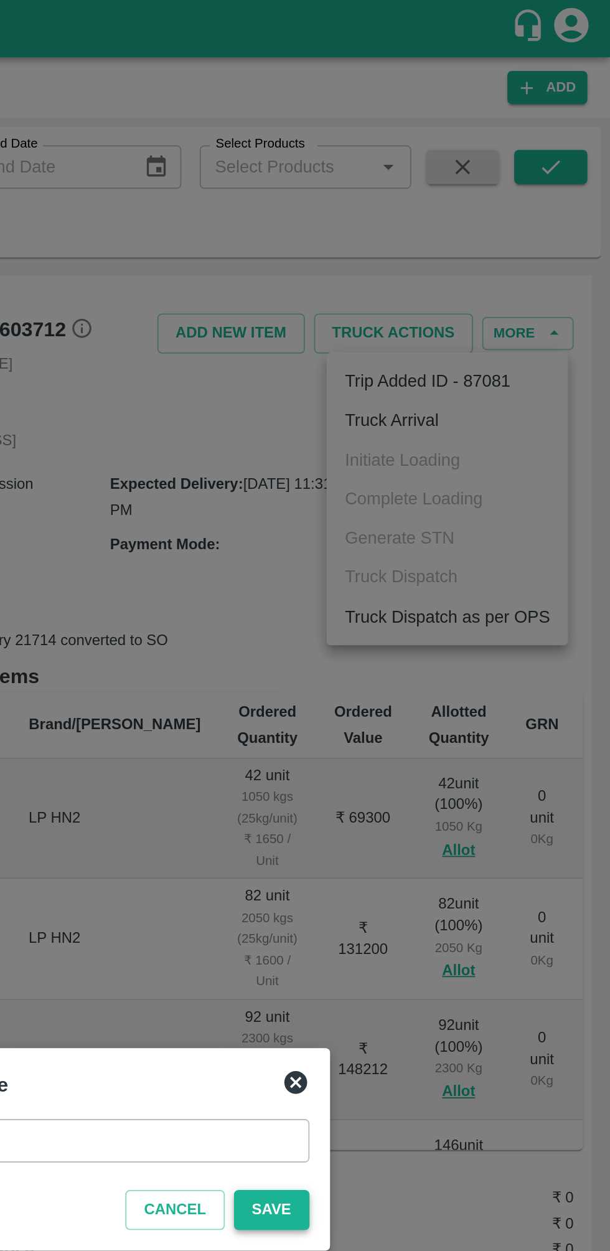
click at [424, 656] on button "Save" at bounding box center [426, 659] width 41 height 22
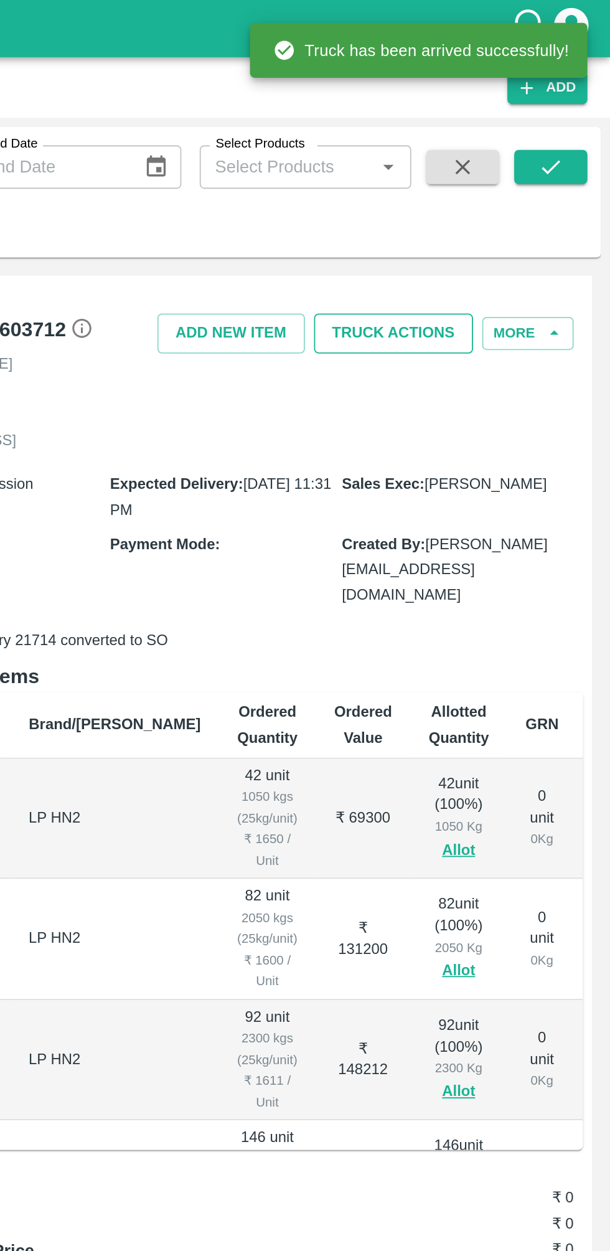
click at [493, 181] on button "Truck Actions" at bounding box center [492, 182] width 87 height 22
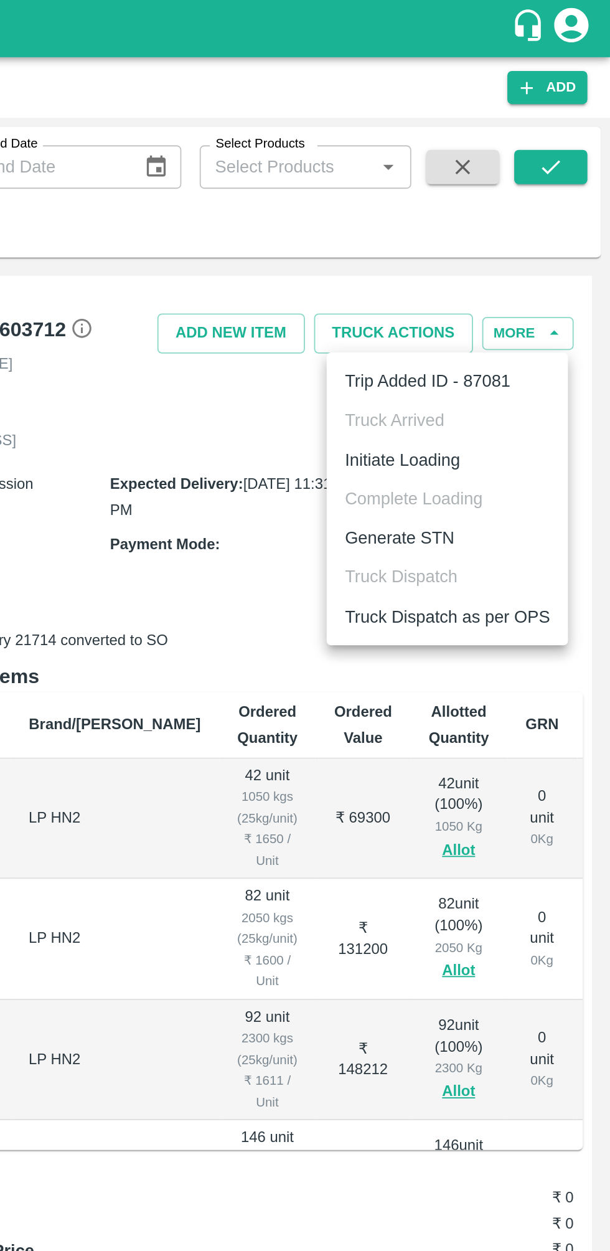
click at [515, 248] on li "Initiate Loading" at bounding box center [521, 250] width 131 height 21
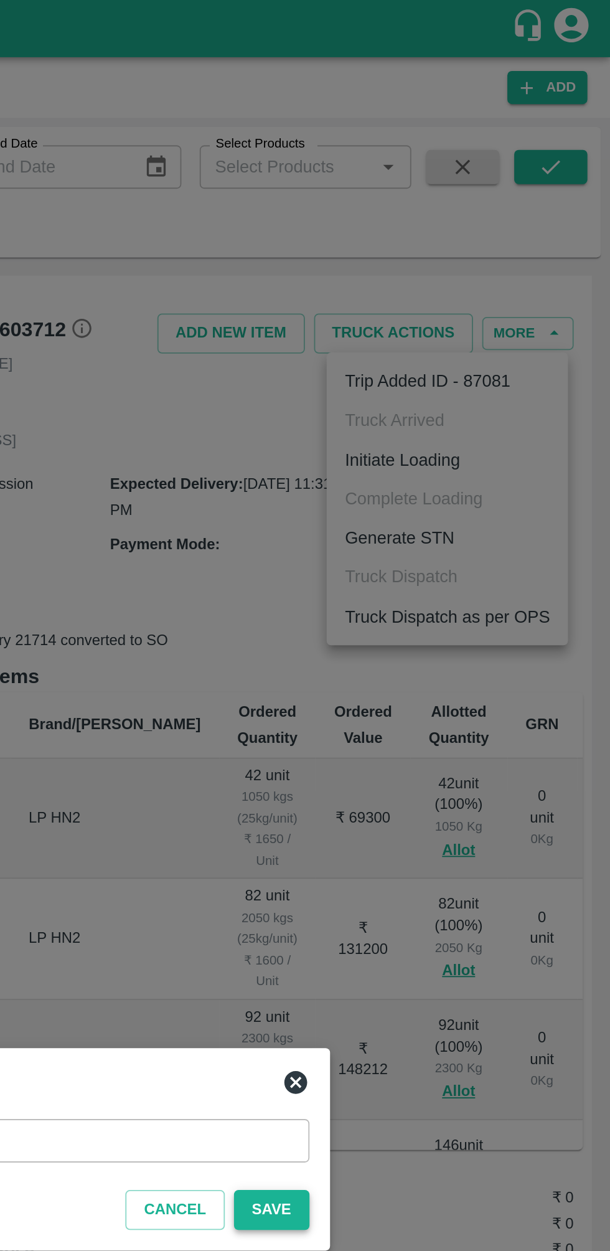
click at [426, 659] on button "Save" at bounding box center [426, 659] width 41 height 22
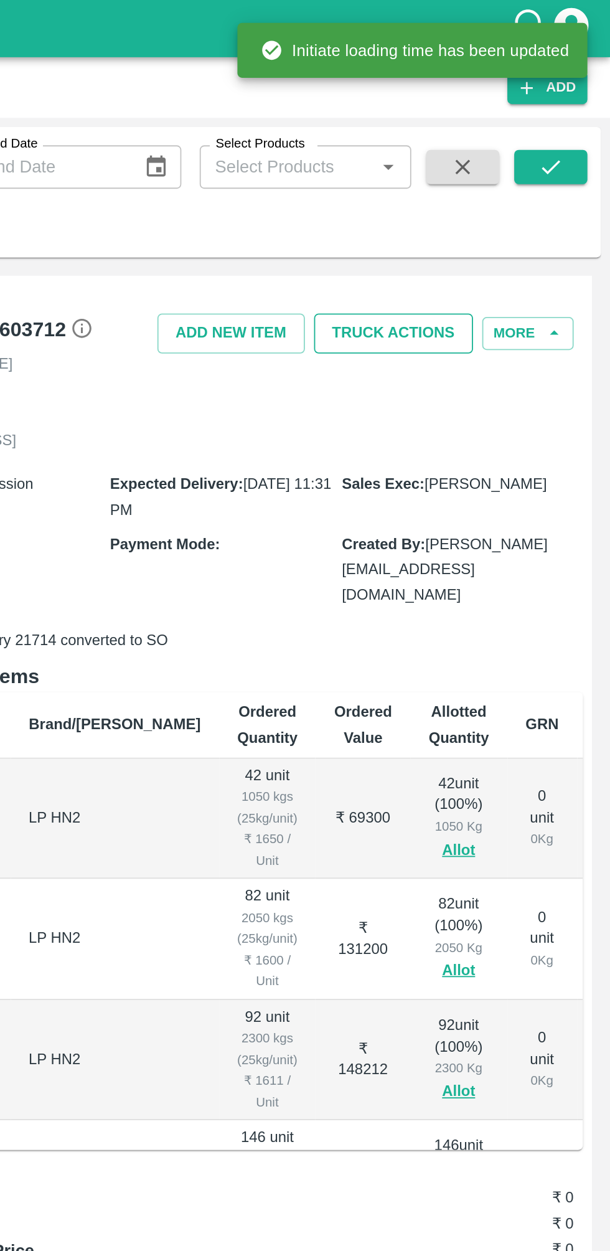
click at [503, 171] on button "Truck Actions" at bounding box center [492, 182] width 87 height 22
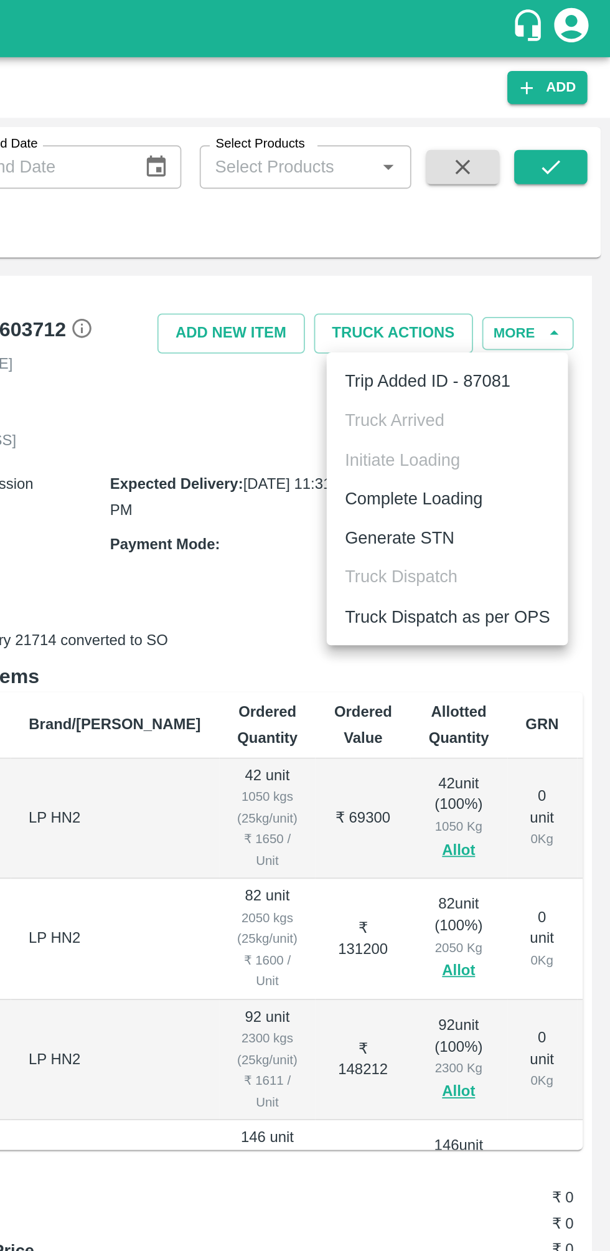
click at [525, 268] on li "Complete Loading" at bounding box center [521, 271] width 131 height 21
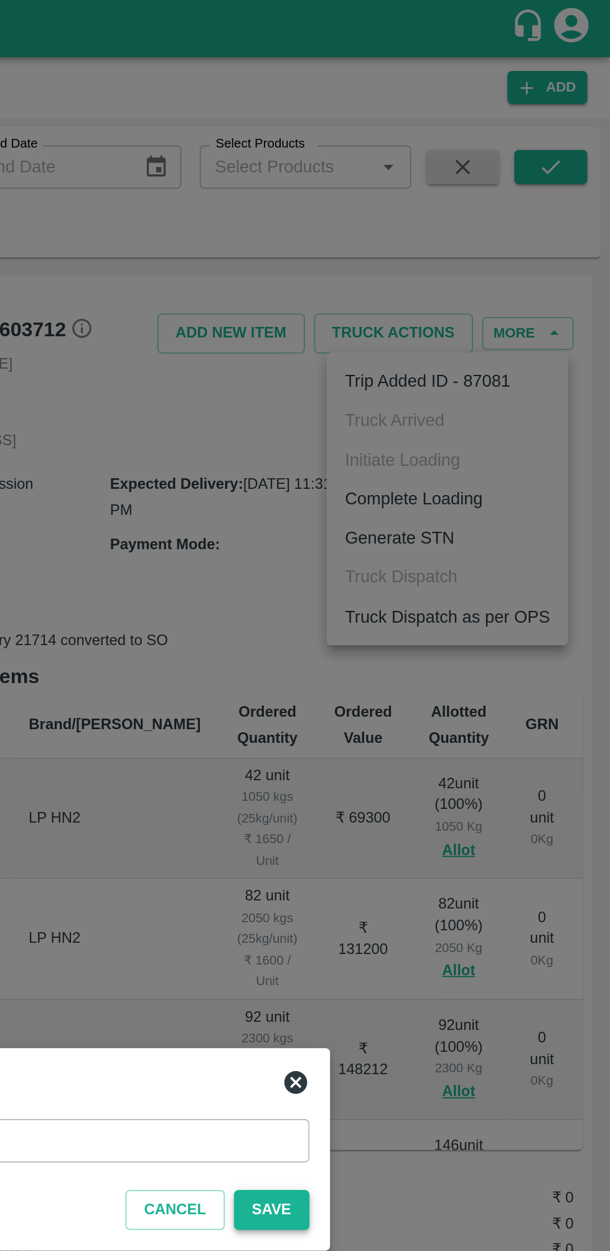
click at [438, 663] on button "Save" at bounding box center [426, 659] width 41 height 22
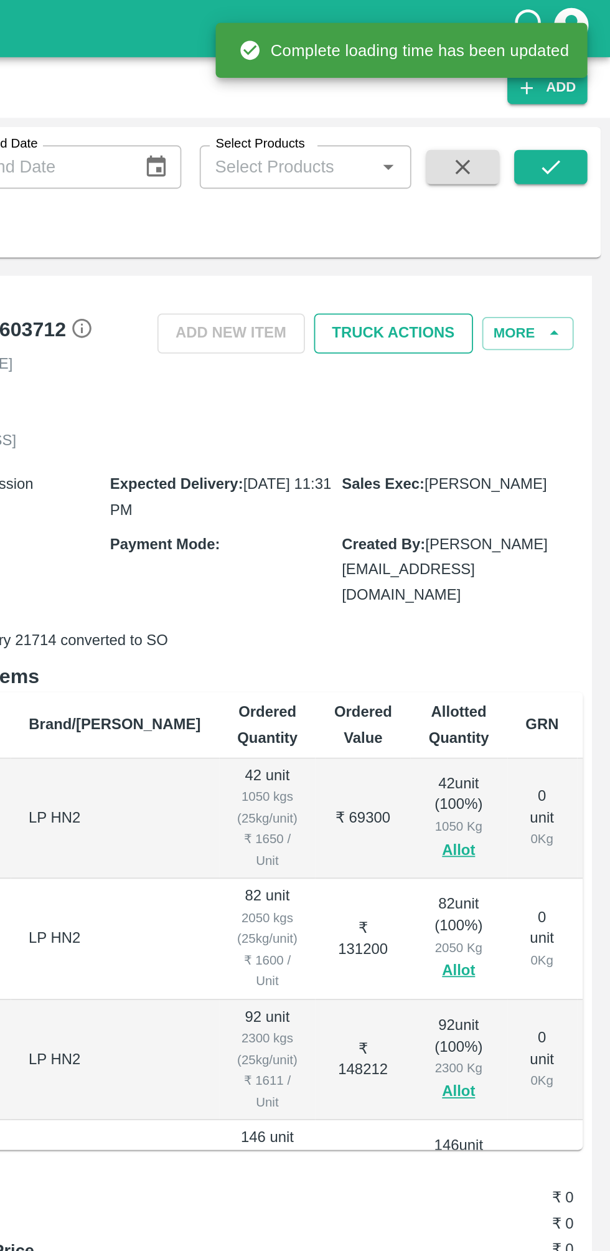
click at [503, 181] on button "Truck Actions" at bounding box center [492, 182] width 87 height 22
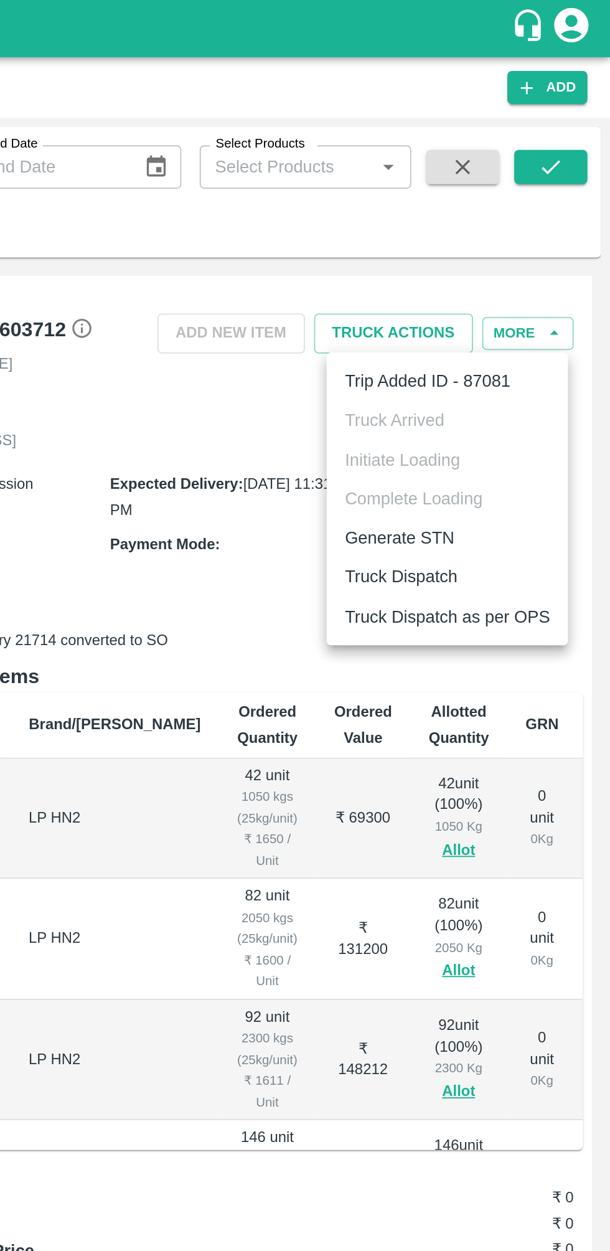
click at [500, 310] on li "Truck Dispatch" at bounding box center [521, 313] width 131 height 21
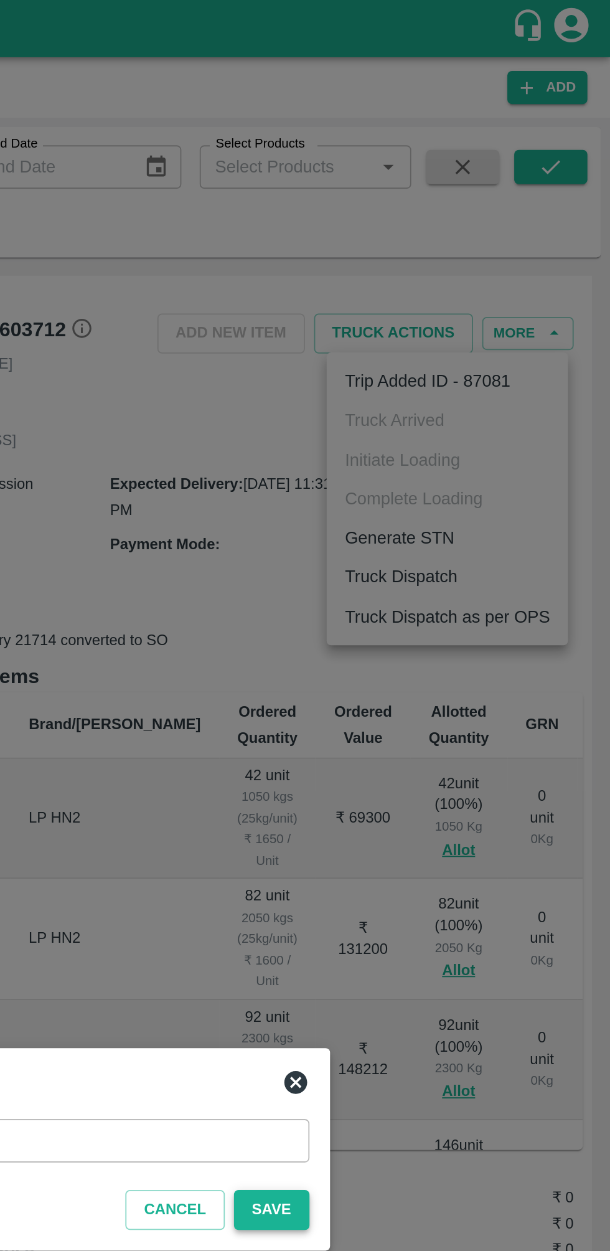
click at [426, 655] on button "Save" at bounding box center [426, 659] width 41 height 22
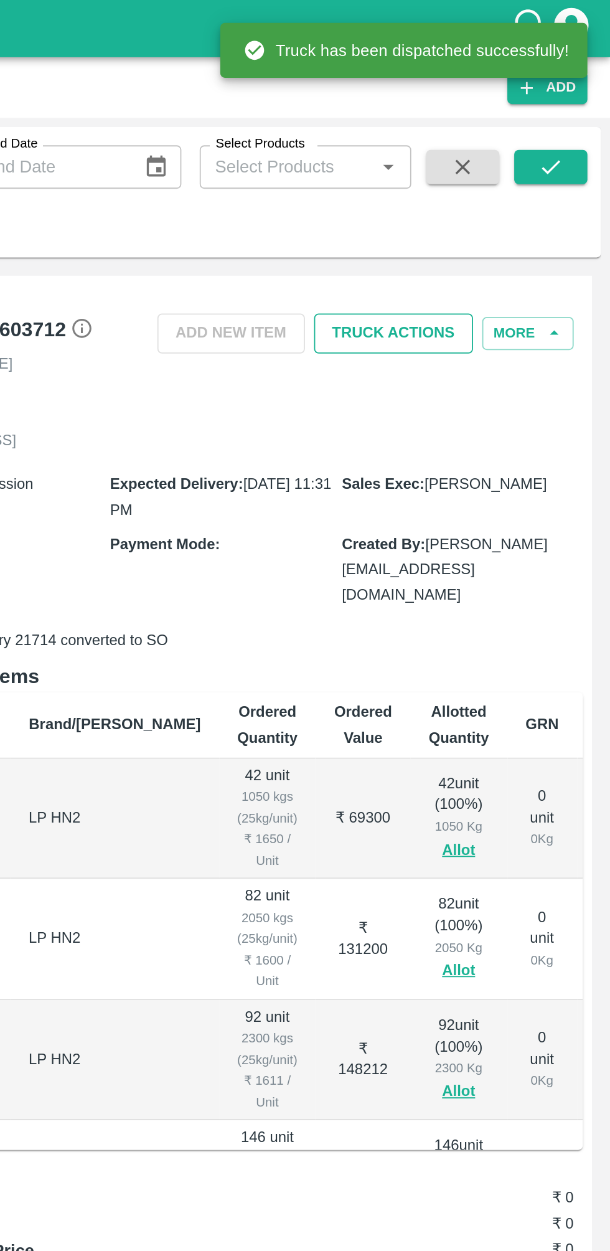
click at [493, 184] on button "Truck Actions" at bounding box center [492, 182] width 87 height 22
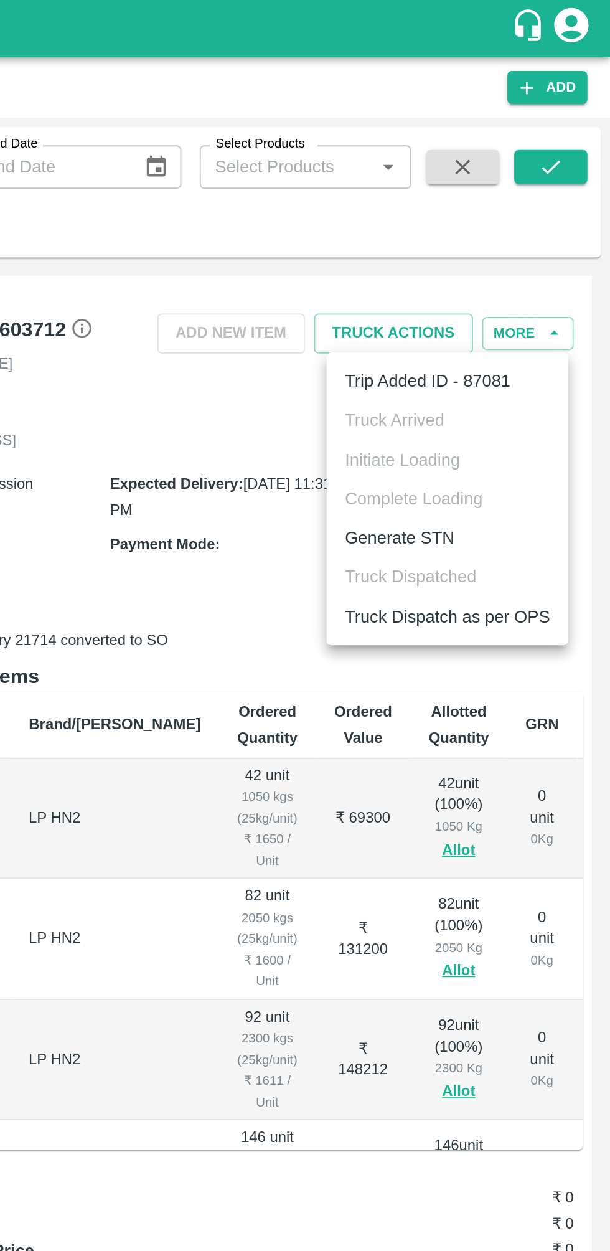
click at [517, 327] on li "Truck Dispatch as per OPS" at bounding box center [521, 335] width 131 height 21
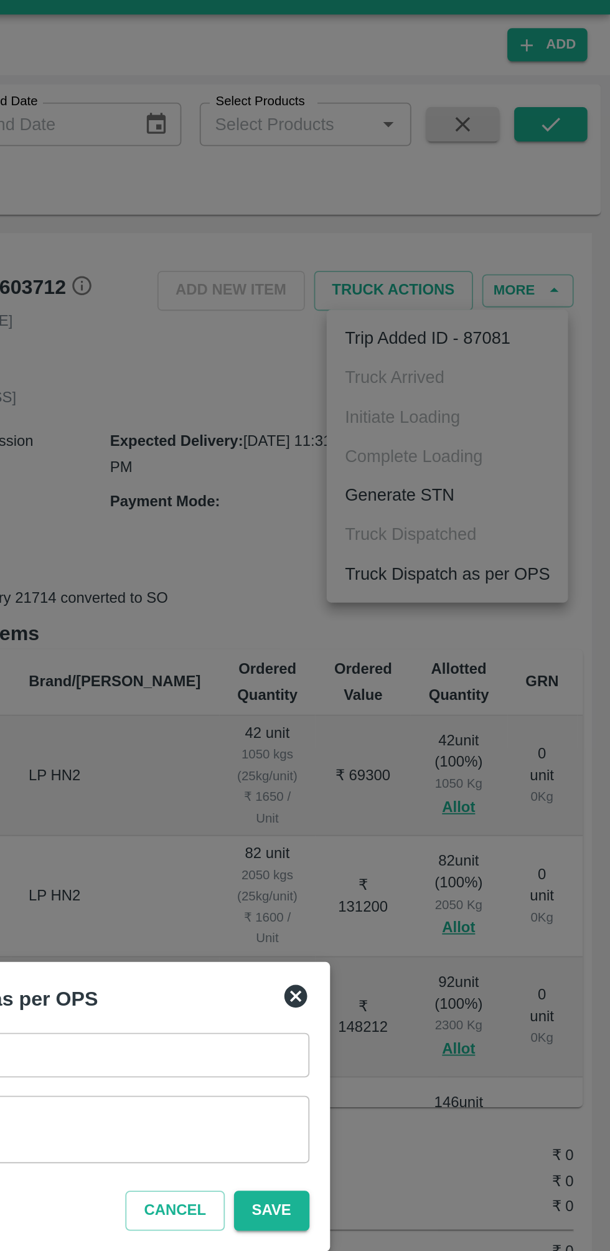
click at [394, 635] on textarea "Remarks   *" at bounding box center [305, 638] width 265 height 26
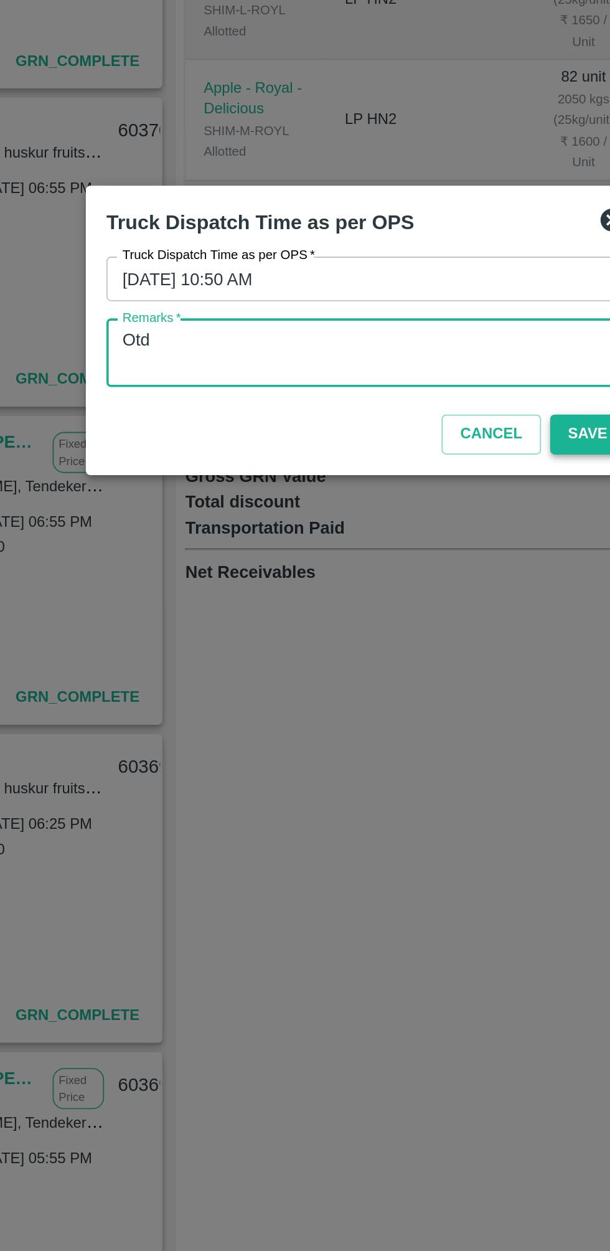
type textarea "Otd"
click at [421, 680] on button "Save" at bounding box center [426, 683] width 41 height 22
